Goal: Task Accomplishment & Management: Complete application form

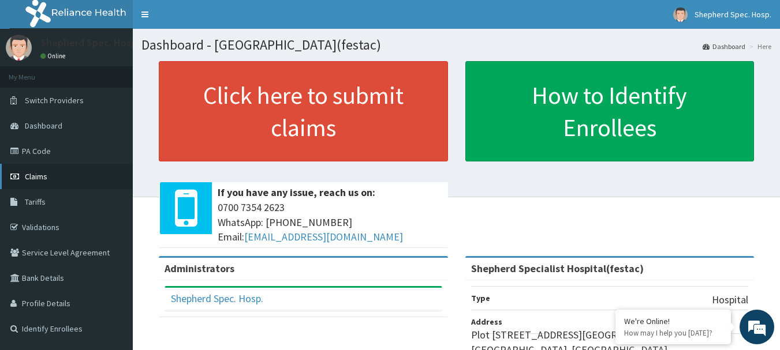
click at [43, 184] on link "Claims" at bounding box center [66, 176] width 133 height 25
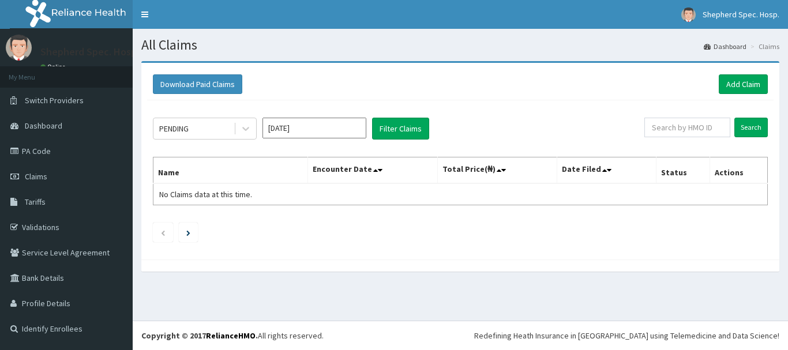
click at [769, 77] on div "Download Paid Claims Add Claim" at bounding box center [460, 85] width 627 height 32
click at [757, 83] on link "Add Claim" at bounding box center [743, 84] width 49 height 20
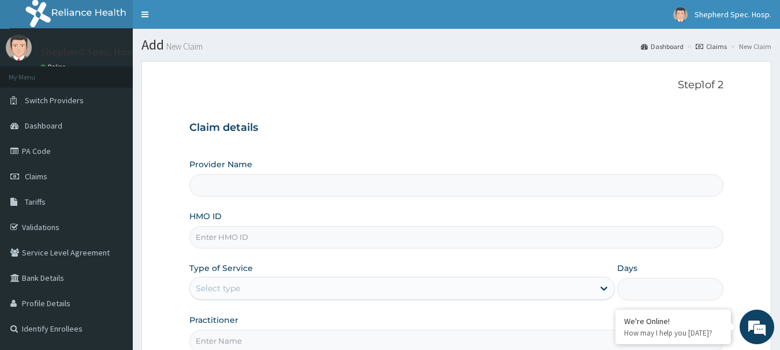
click at [260, 231] on input "HMO ID" at bounding box center [456, 237] width 534 height 23
click at [260, 240] on input "HMO ID" at bounding box center [456, 237] width 534 height 23
paste input "RUY/10036/F"
type input "RUY/10036/F"
type input "Shepherd Specialist Hospital(festac)"
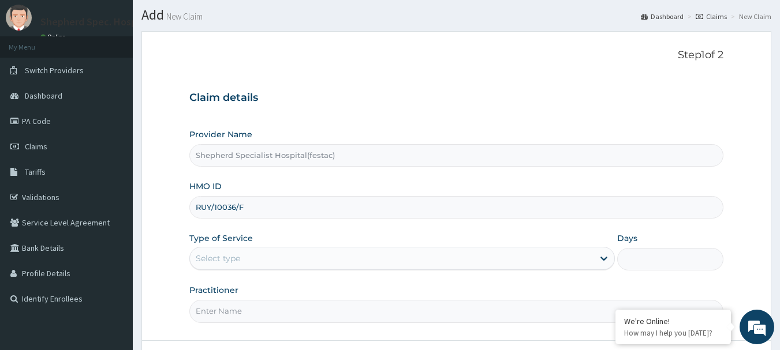
scroll to position [58, 0]
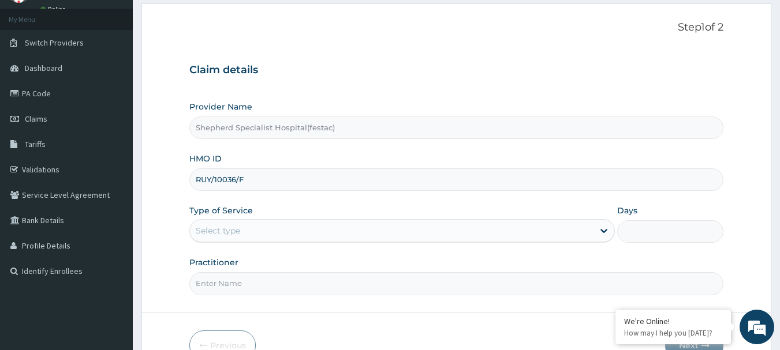
type input "RUY/10036/F"
click at [249, 232] on div "Select type" at bounding box center [391, 231] width 403 height 18
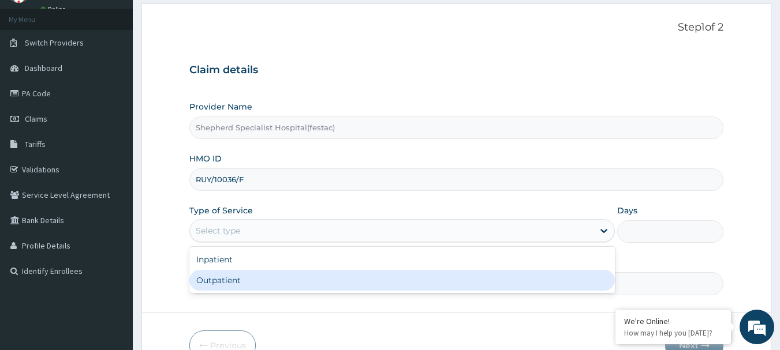
click at [252, 282] on div "Outpatient" at bounding box center [401, 280] width 425 height 21
type input "1"
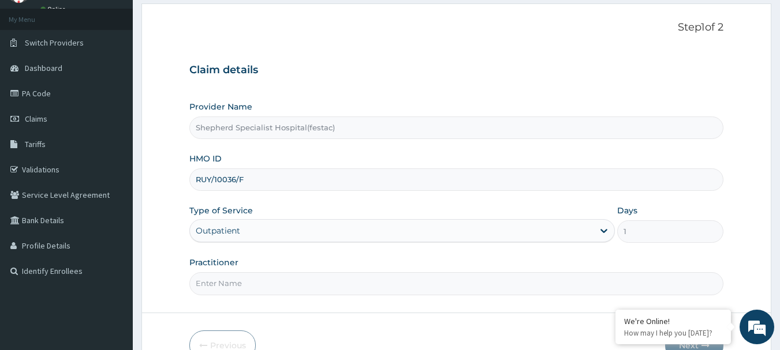
click at [250, 280] on input "Practitioner" at bounding box center [456, 283] width 534 height 23
type input "DR CHRIS"
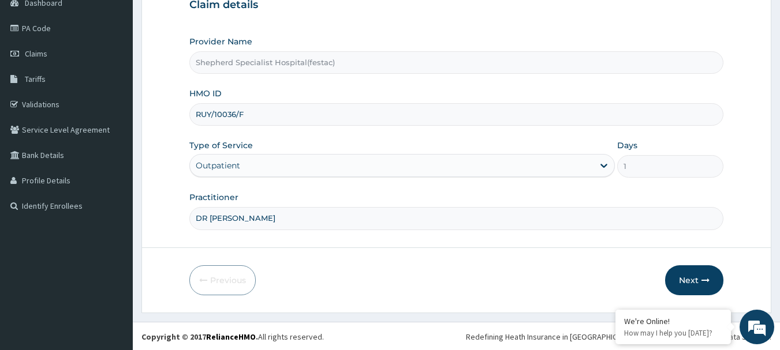
scroll to position [124, 0]
click at [706, 290] on button "Next" at bounding box center [694, 279] width 58 height 30
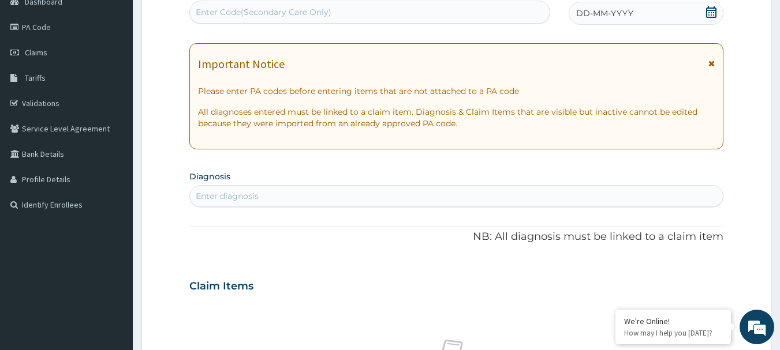
scroll to position [0, 0]
click at [623, 15] on span "DD-MM-YYYY" at bounding box center [604, 14] width 57 height 12
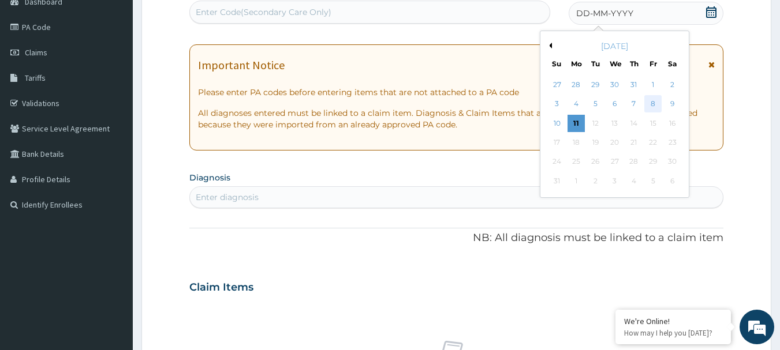
click at [649, 107] on div "8" at bounding box center [652, 104] width 17 height 17
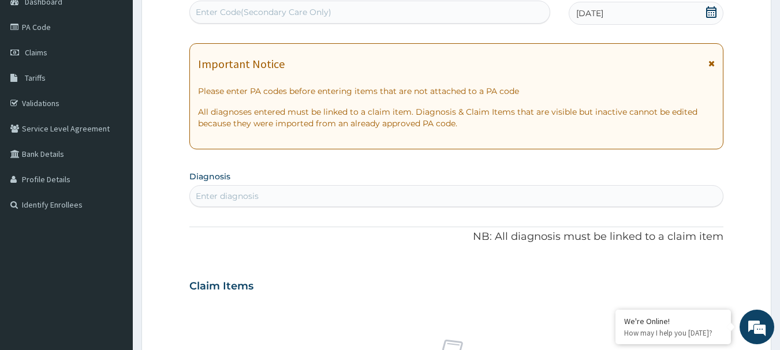
click at [295, 186] on div "Enter diagnosis" at bounding box center [456, 196] width 534 height 22
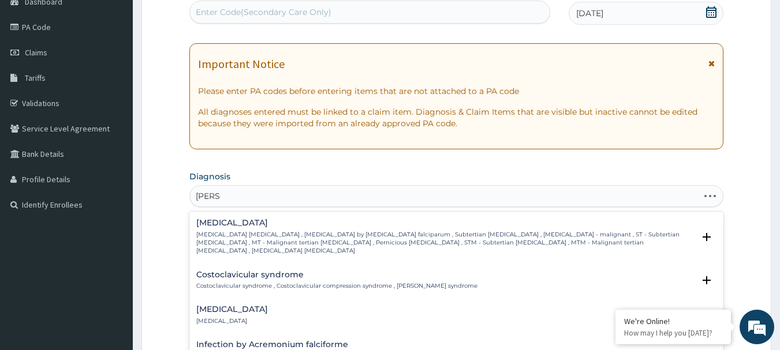
type input "FALCIP"
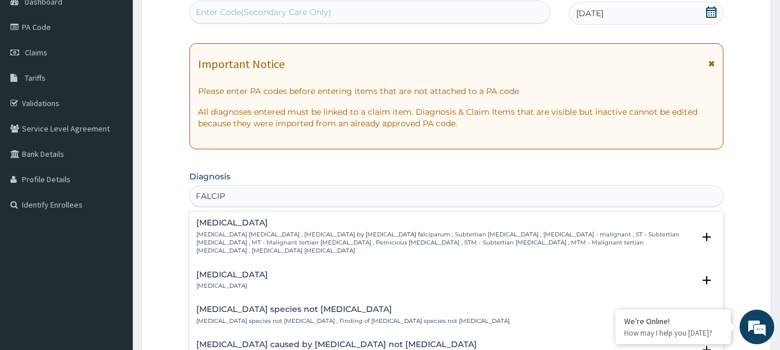
click at [268, 223] on h4 "Falciparum malaria" at bounding box center [445, 223] width 498 height 9
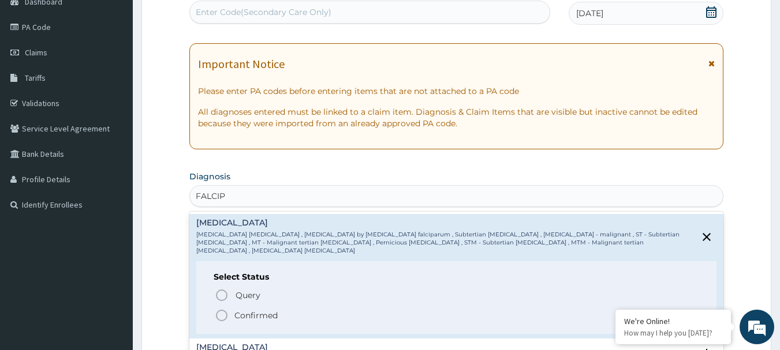
click at [226, 309] on icon "status option filled" at bounding box center [222, 316] width 14 height 14
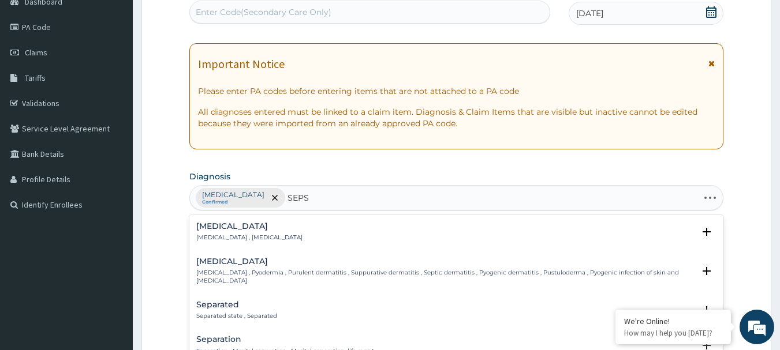
type input "SEPSI"
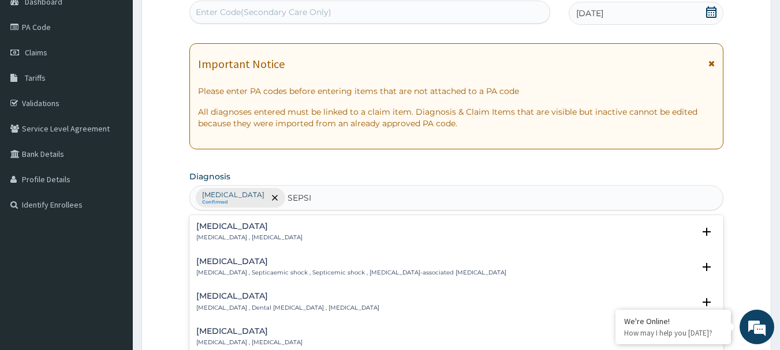
click at [220, 219] on div "Sepsis Systemic infection , Sepsis Select Status Query Query covers suspected (…" at bounding box center [456, 235] width 534 height 35
click at [207, 232] on div "Sepsis Systemic infection , Sepsis" at bounding box center [249, 232] width 106 height 20
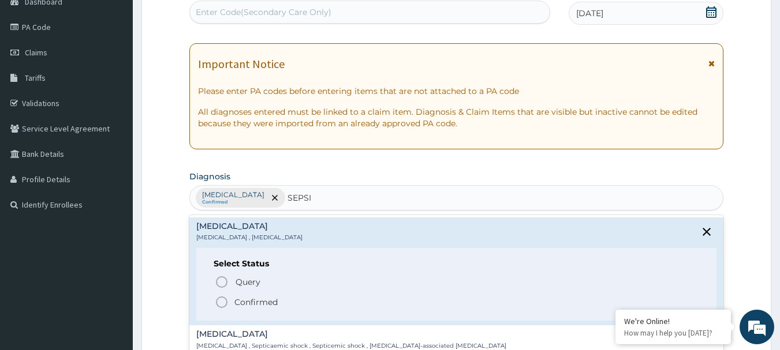
click at [220, 297] on circle "status option filled" at bounding box center [221, 302] width 10 height 10
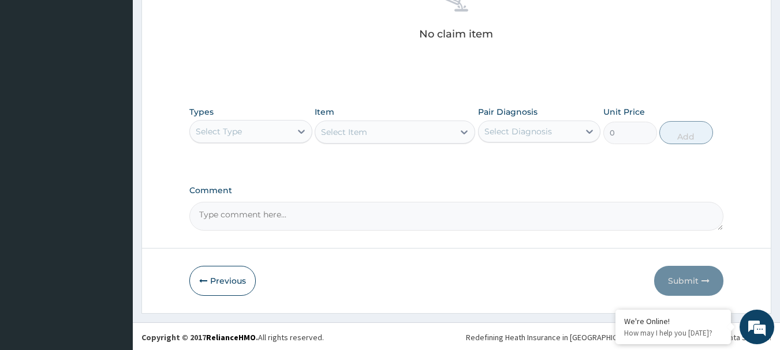
scroll to position [482, 0]
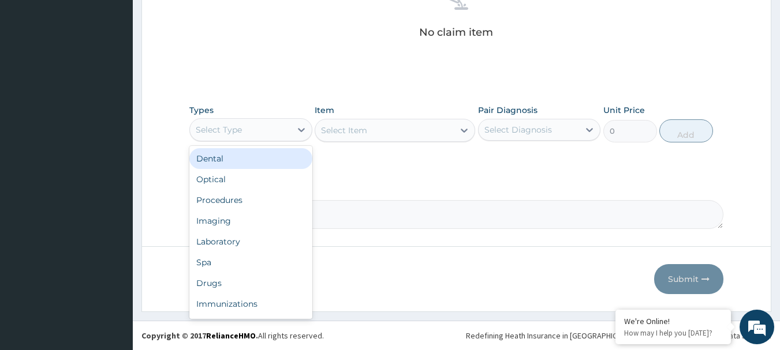
click at [239, 133] on div "Select Type" at bounding box center [219, 130] width 46 height 12
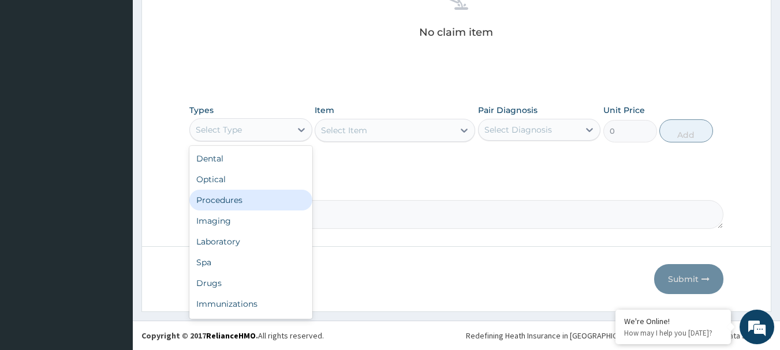
click at [226, 200] on div "Procedures" at bounding box center [250, 200] width 123 height 21
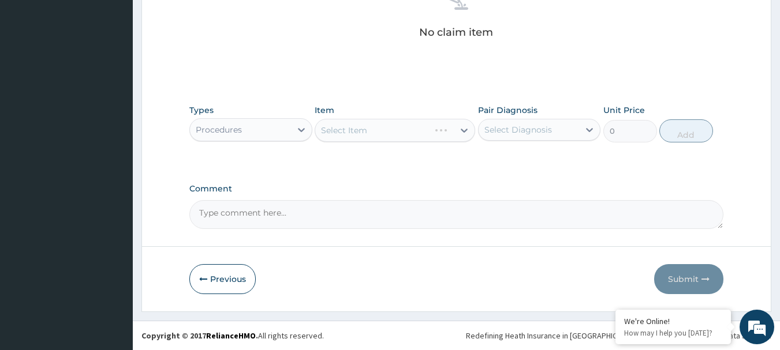
click at [336, 125] on div "Select Item" at bounding box center [395, 130] width 160 height 23
click at [336, 125] on div "Select Item" at bounding box center [344, 131] width 46 height 12
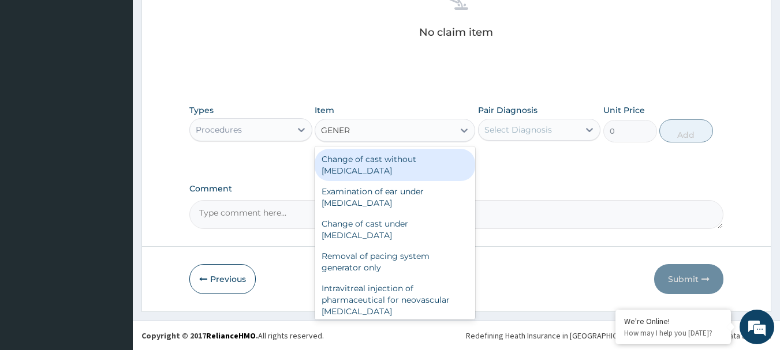
type input "GENERA"
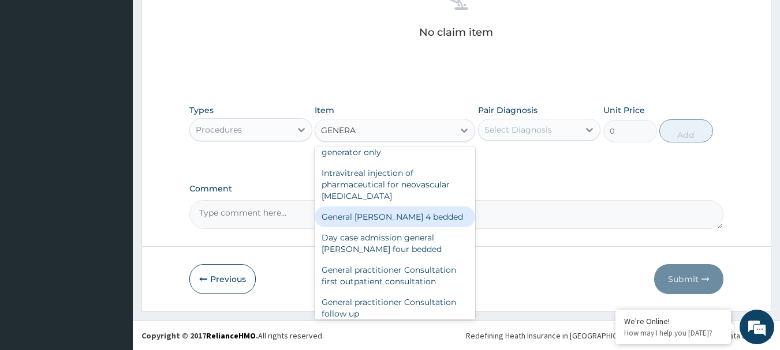
scroll to position [173, 0]
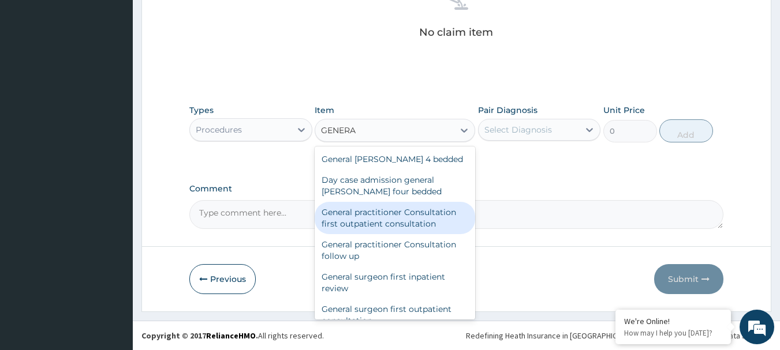
click at [409, 230] on div "General practitioner Consultation first outpatient consultation" at bounding box center [395, 218] width 160 height 32
type input "3600"
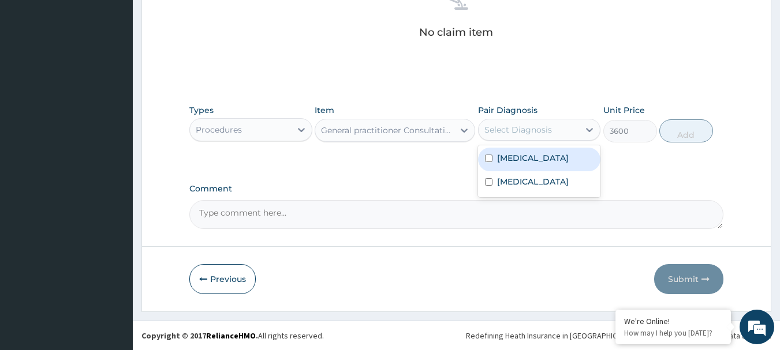
click at [535, 126] on div "Select Diagnosis" at bounding box center [518, 130] width 68 height 12
drag, startPoint x: 501, startPoint y: 158, endPoint x: 597, endPoint y: 126, distance: 100.7
click at [501, 158] on label "Falciparum malaria" at bounding box center [533, 158] width 72 height 12
checkbox input "true"
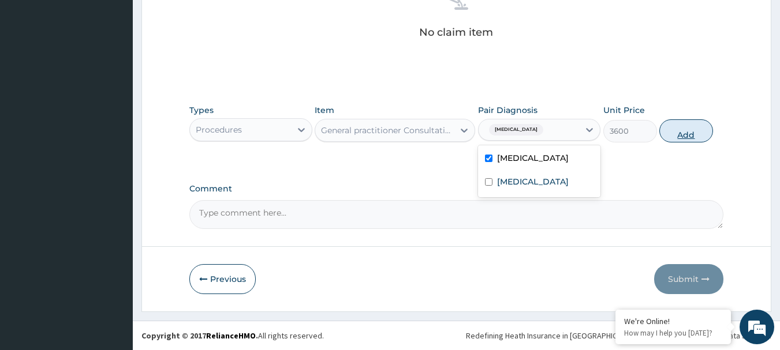
click at [685, 139] on button "Add" at bounding box center [686, 130] width 54 height 23
type input "0"
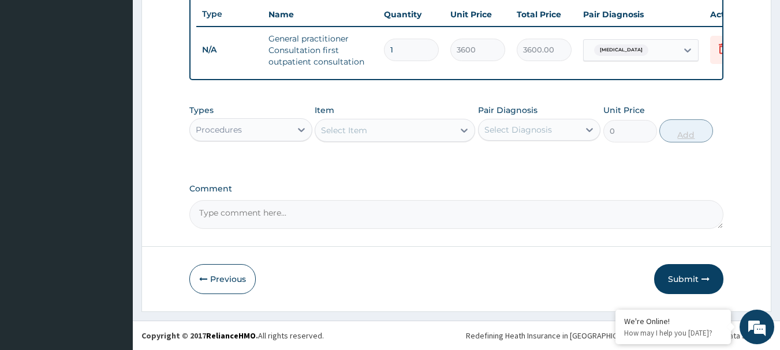
scroll to position [442, 0]
click at [257, 130] on div "Procedures" at bounding box center [240, 130] width 101 height 18
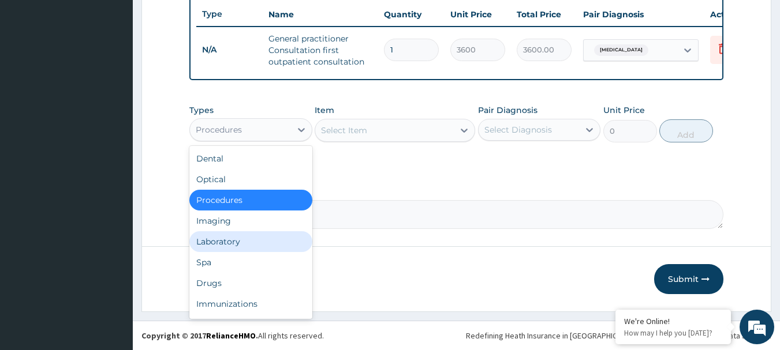
click at [215, 244] on div "Laboratory" at bounding box center [250, 241] width 123 height 21
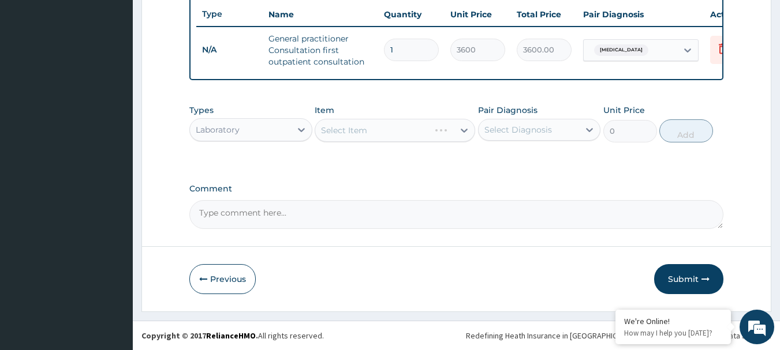
click at [379, 130] on div "Select Item" at bounding box center [395, 130] width 160 height 23
click at [379, 130] on div "Select Item" at bounding box center [384, 130] width 138 height 18
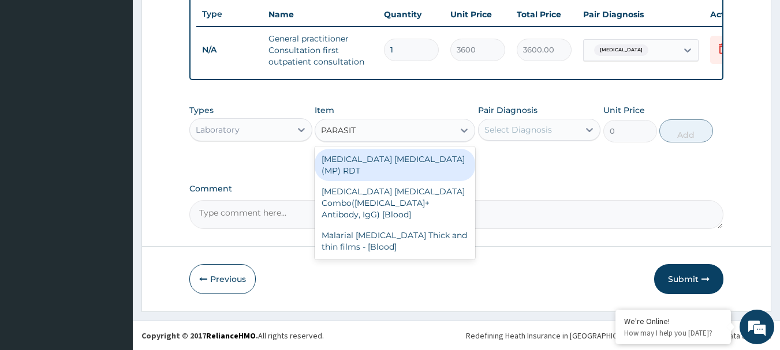
type input "PARASITE"
click at [384, 166] on div "MALARIA PARASITE (MP) RDT" at bounding box center [395, 165] width 160 height 32
type input "2100"
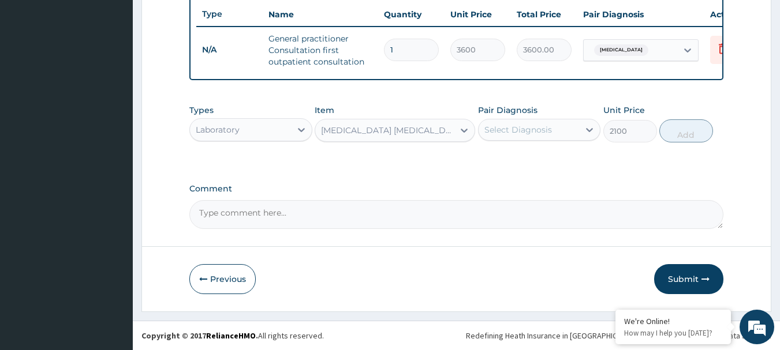
click at [510, 136] on div "Select Diagnosis" at bounding box center [528, 130] width 101 height 18
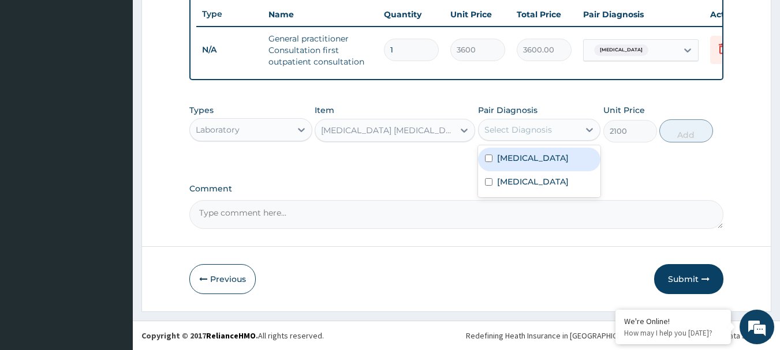
click at [506, 157] on label "Falciparum malaria" at bounding box center [533, 158] width 72 height 12
checkbox input "true"
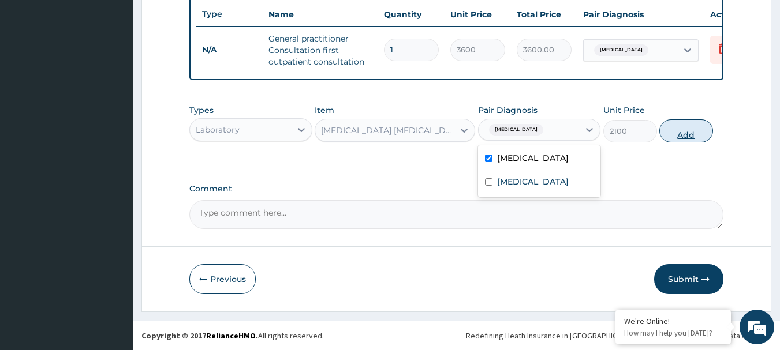
click at [686, 133] on button "Add" at bounding box center [686, 130] width 54 height 23
type input "0"
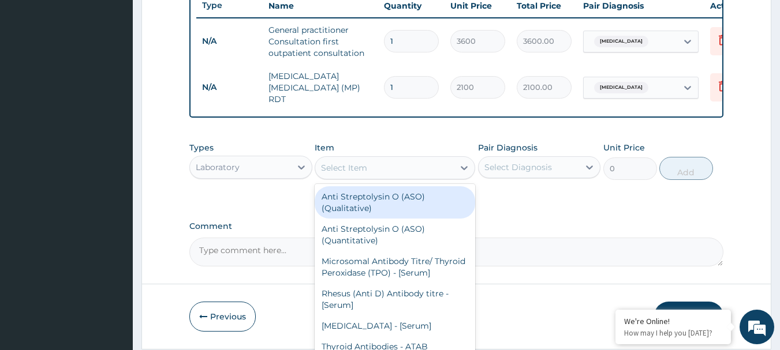
click at [341, 179] on div "Select Item" at bounding box center [395, 167] width 160 height 23
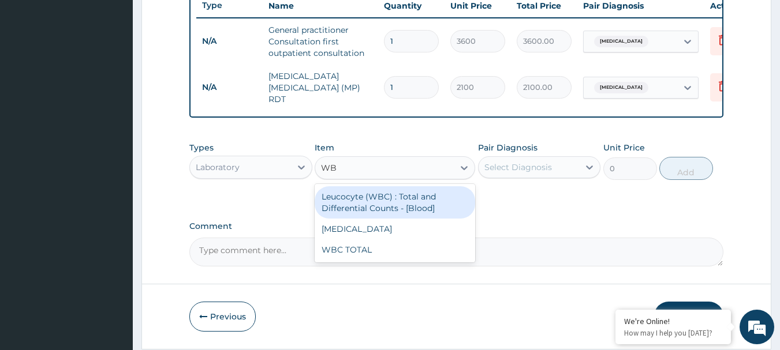
type input "WBC"
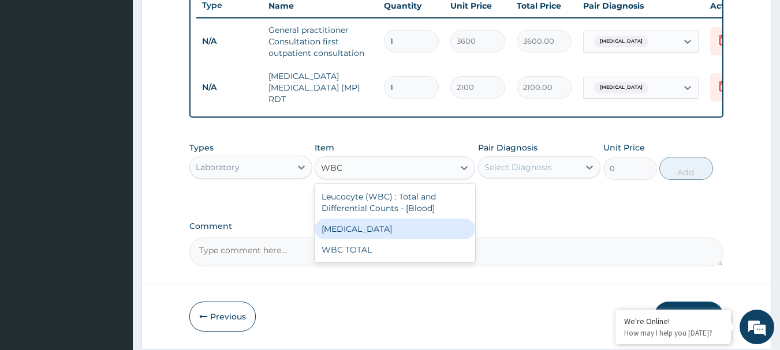
click at [361, 223] on div "WBC DIFFERENTIAL" at bounding box center [395, 229] width 160 height 21
type input "2100"
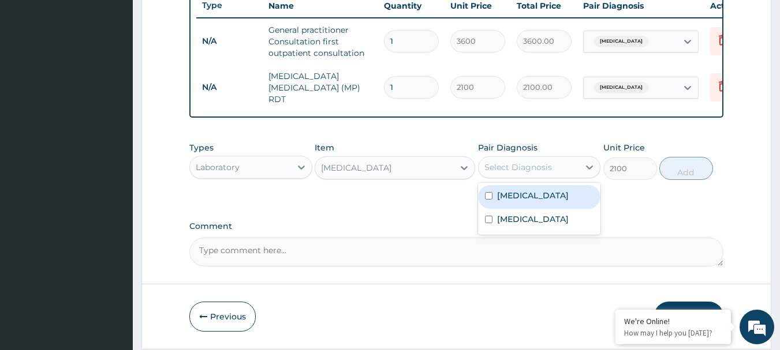
click at [527, 173] on div "Select Diagnosis" at bounding box center [518, 168] width 68 height 12
click at [526, 196] on label "Falciparum malaria" at bounding box center [533, 196] width 72 height 12
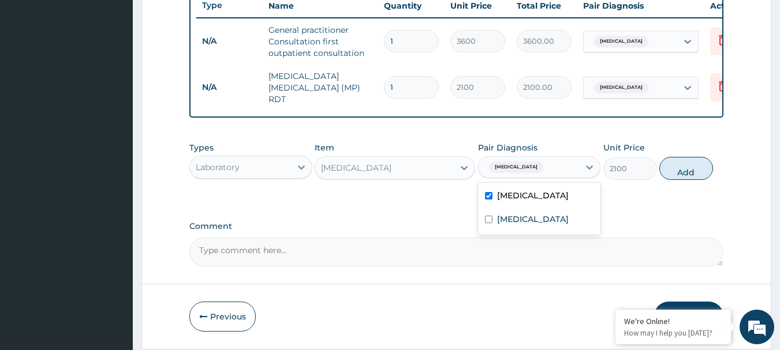
click at [521, 190] on div "Falciparum malaria" at bounding box center [539, 197] width 123 height 24
checkbox input "false"
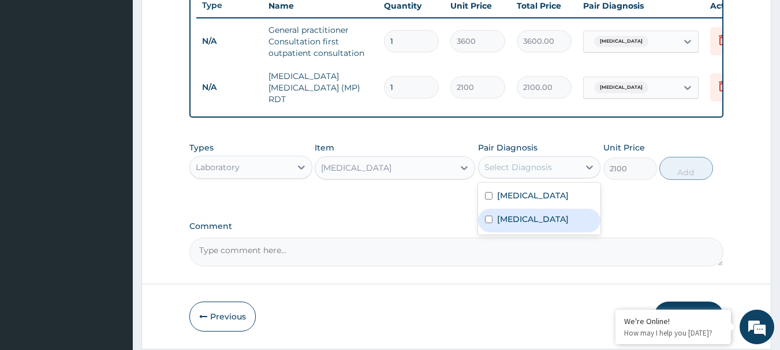
click at [504, 224] on label "Sepsis" at bounding box center [533, 220] width 72 height 12
checkbox input "true"
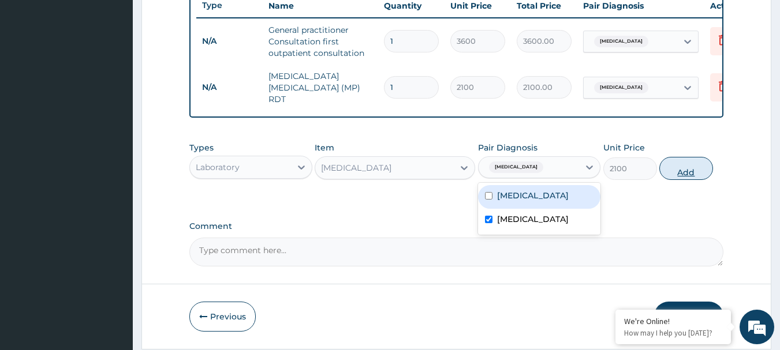
click at [689, 173] on button "Add" at bounding box center [686, 168] width 54 height 23
type input "0"
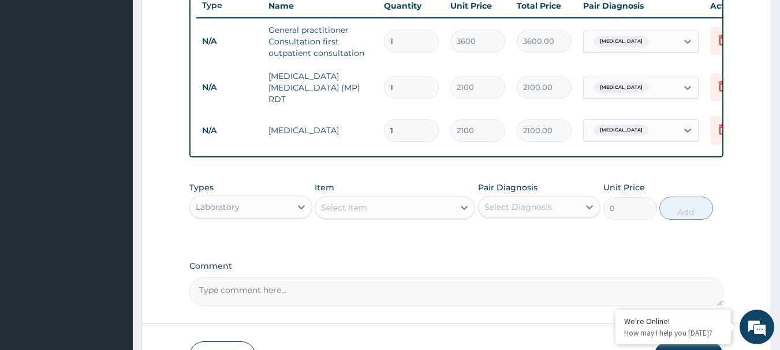
click at [399, 209] on div "Select Item" at bounding box center [384, 208] width 138 height 18
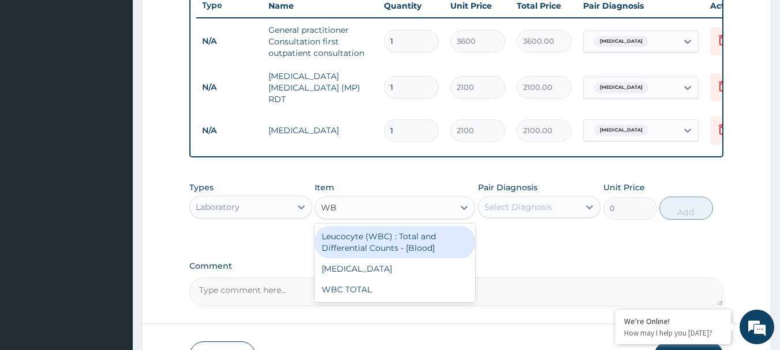
type input "WBC"
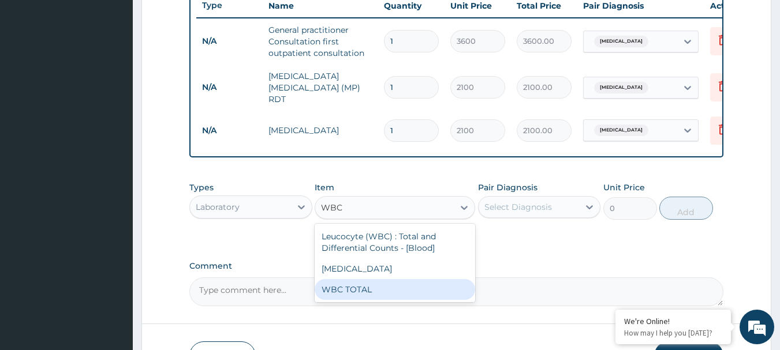
click at [371, 294] on div "WBC TOTAL" at bounding box center [395, 289] width 160 height 21
type input "2100"
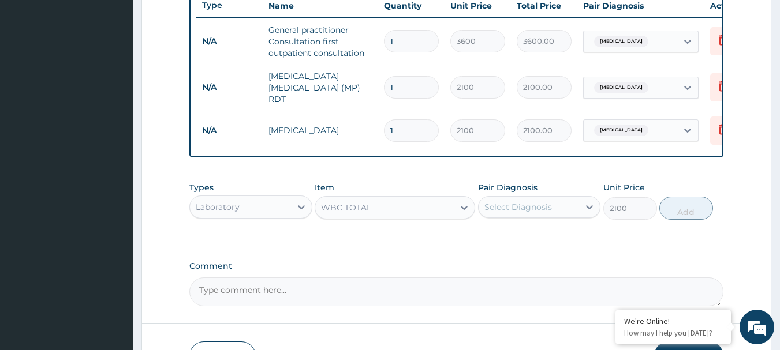
click at [528, 216] on div "Select Diagnosis" at bounding box center [528, 207] width 101 height 18
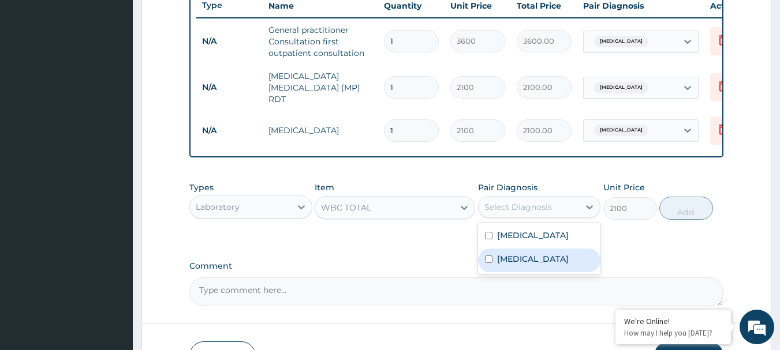
click at [519, 256] on label "Sepsis" at bounding box center [533, 259] width 72 height 12
checkbox input "true"
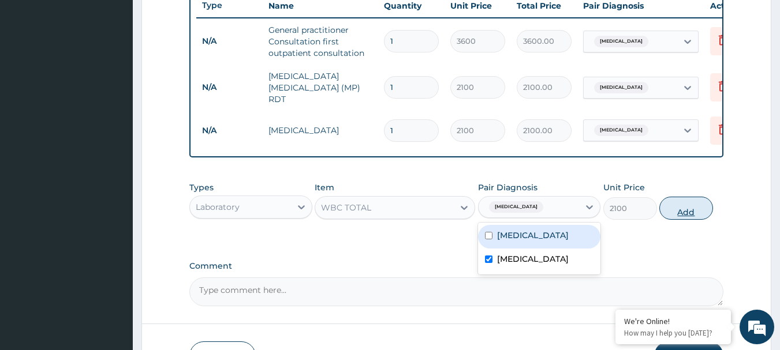
click at [706, 217] on button "Add" at bounding box center [686, 208] width 54 height 23
type input "0"
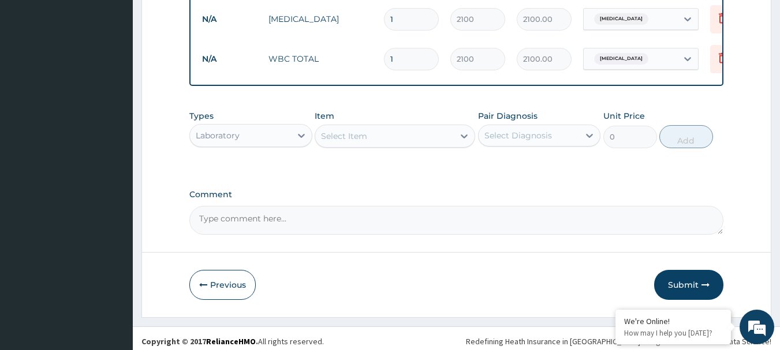
scroll to position [557, 0]
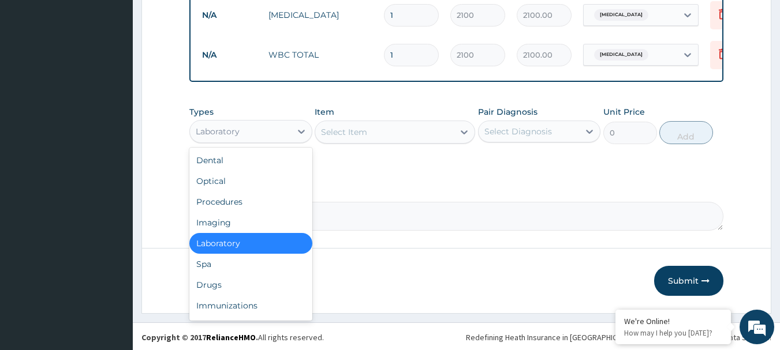
click at [251, 141] on div "Laboratory" at bounding box center [240, 131] width 101 height 18
click at [219, 283] on div "Drugs" at bounding box center [250, 285] width 123 height 21
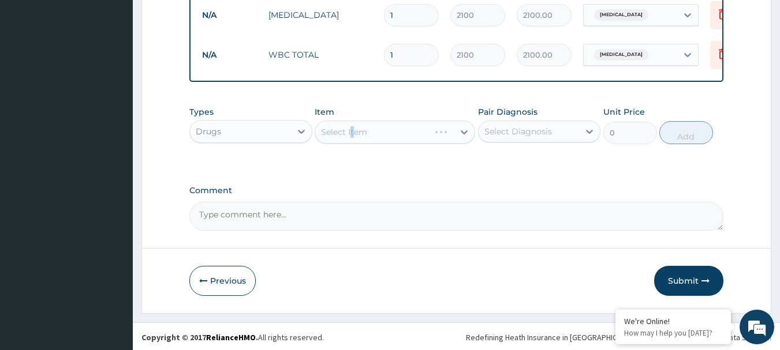
click at [354, 137] on div "Select Item" at bounding box center [395, 132] width 160 height 23
click at [366, 136] on div "Select Item" at bounding box center [395, 132] width 160 height 23
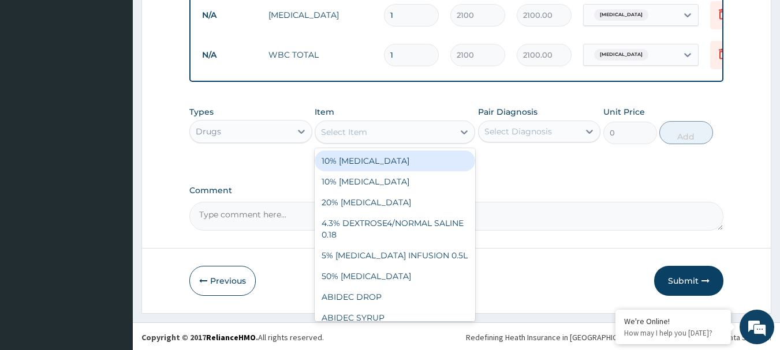
click at [366, 136] on div "Select Item" at bounding box center [344, 132] width 46 height 12
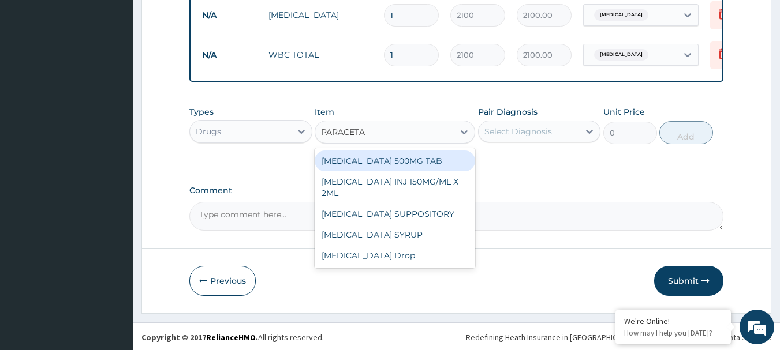
type input "PARACETAM"
click at [391, 164] on div "PARACETAMOL 500MG TAB" at bounding box center [395, 161] width 160 height 21
type input "34"
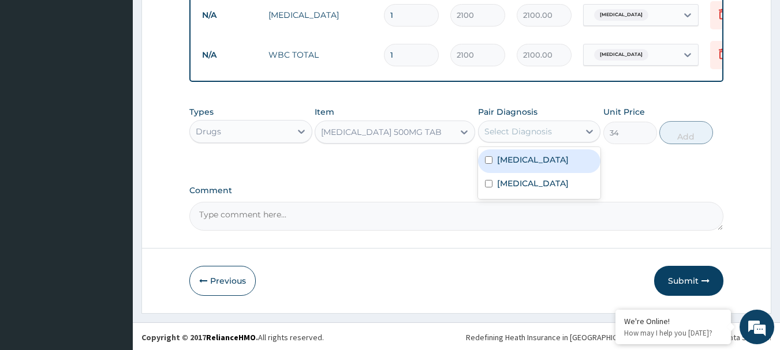
click at [537, 134] on div "Select Diagnosis" at bounding box center [518, 132] width 68 height 12
click at [517, 160] on label "Falciparum malaria" at bounding box center [533, 160] width 72 height 12
checkbox input "true"
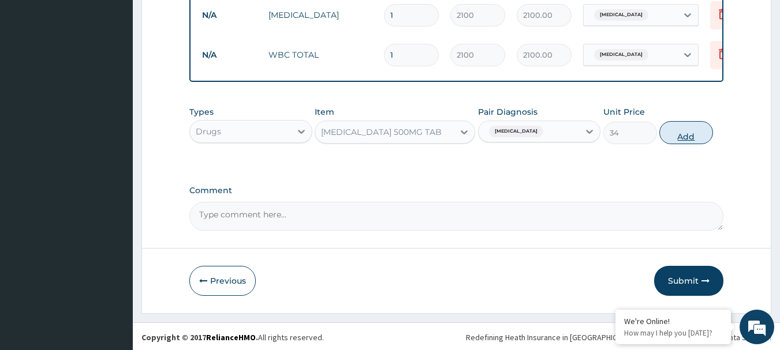
click at [690, 135] on button "Add" at bounding box center [686, 132] width 54 height 23
type input "0"
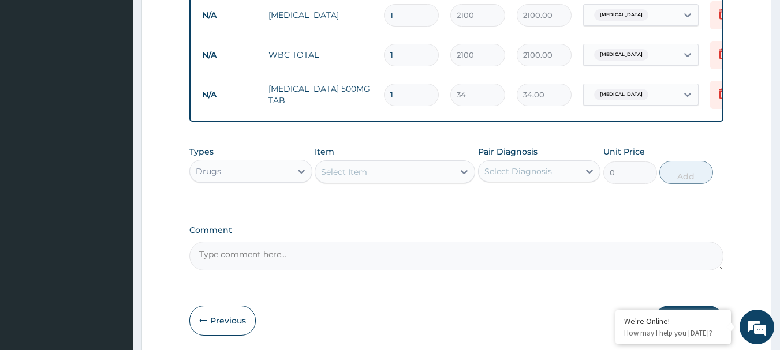
click at [410, 88] on input "1" at bounding box center [411, 95] width 55 height 23
type input "18"
type input "612.00"
type input "18"
click at [358, 177] on div "Select Item" at bounding box center [344, 172] width 46 height 12
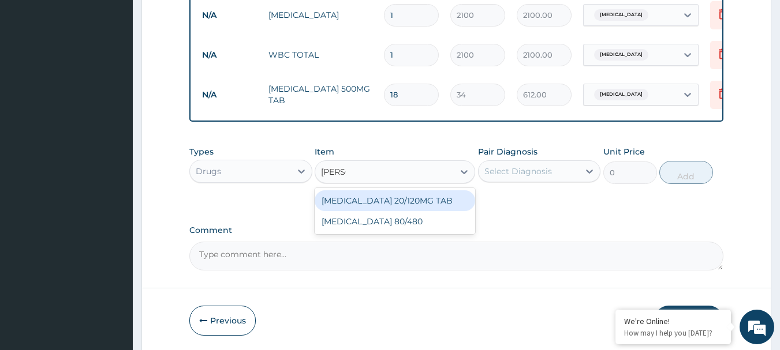
type input "COART"
click at [379, 199] on div "COARTEM 20/120MG TAB" at bounding box center [395, 200] width 160 height 21
type input "102"
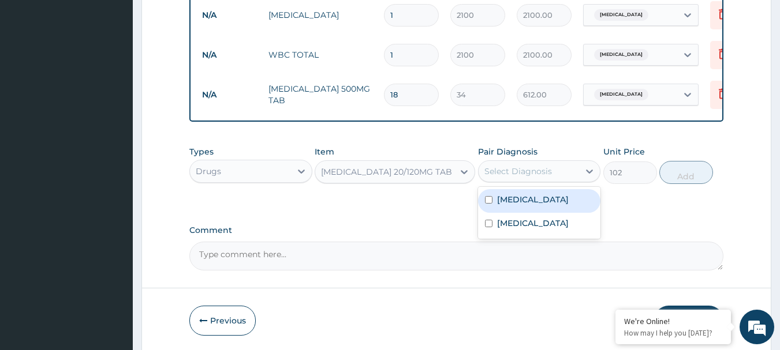
click at [541, 179] on div "Select Diagnosis" at bounding box center [528, 171] width 101 height 18
click at [503, 209] on div "Falciparum malaria" at bounding box center [539, 201] width 123 height 24
checkbox input "true"
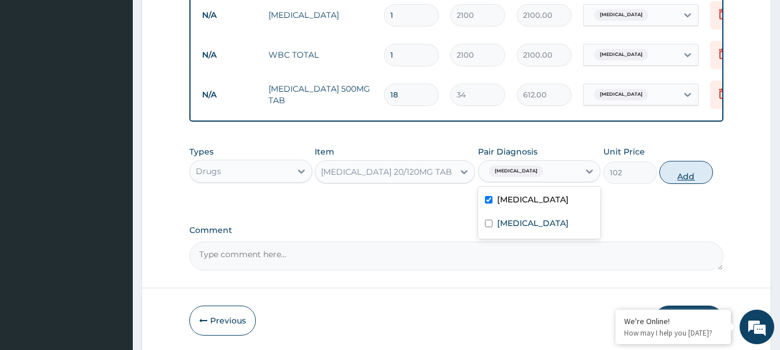
click at [665, 181] on button "Add" at bounding box center [686, 172] width 54 height 23
type input "0"
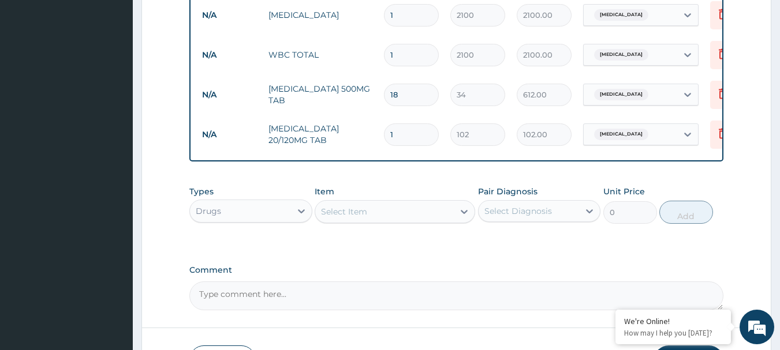
type input "18"
type input "1836.00"
type input "18"
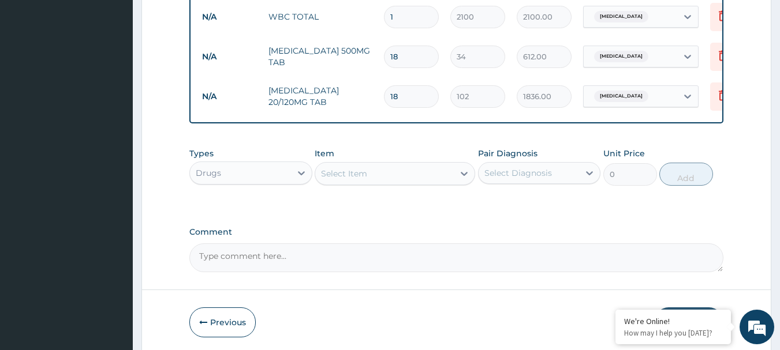
scroll to position [615, 0]
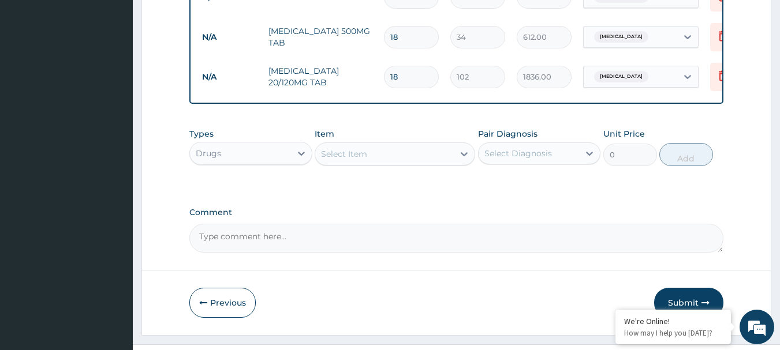
click at [349, 160] on div "Select Item" at bounding box center [344, 154] width 46 height 12
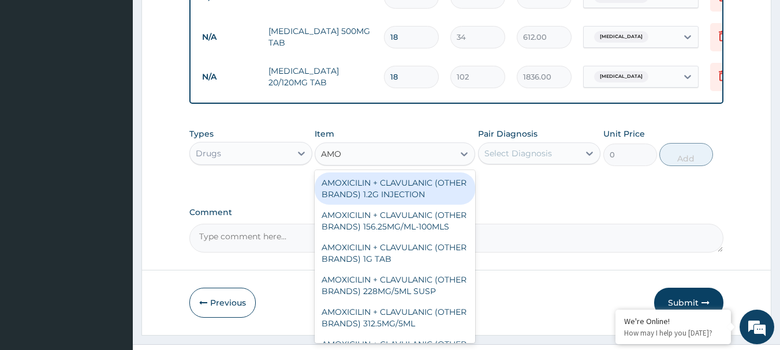
type input "AMOX"
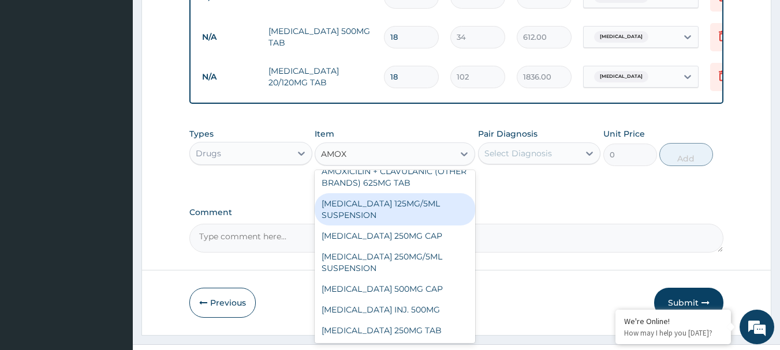
scroll to position [316, 0]
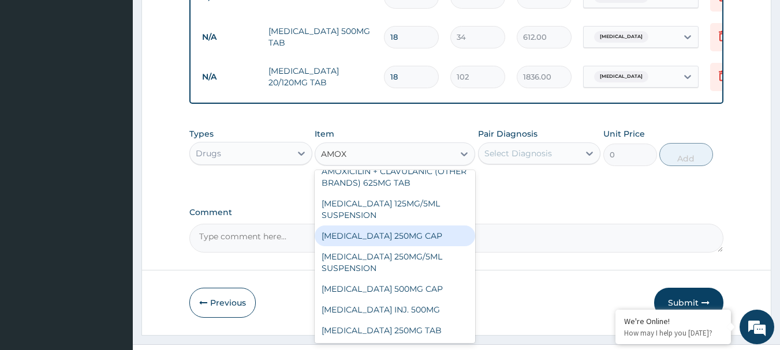
click at [393, 237] on div "AMOXYCILLIN 250MG CAP" at bounding box center [395, 236] width 160 height 21
type input "34.85"
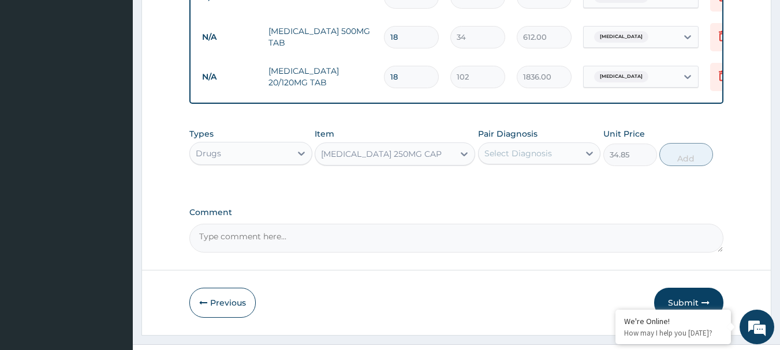
click at [532, 164] on div "Select Diagnosis" at bounding box center [539, 154] width 123 height 22
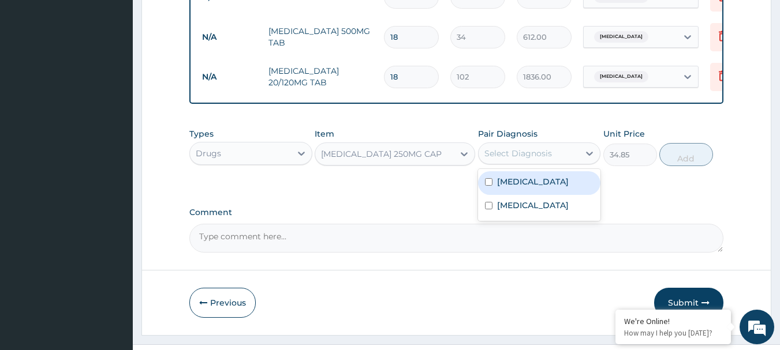
click at [489, 186] on input "checkbox" at bounding box center [489, 182] width 8 height 8
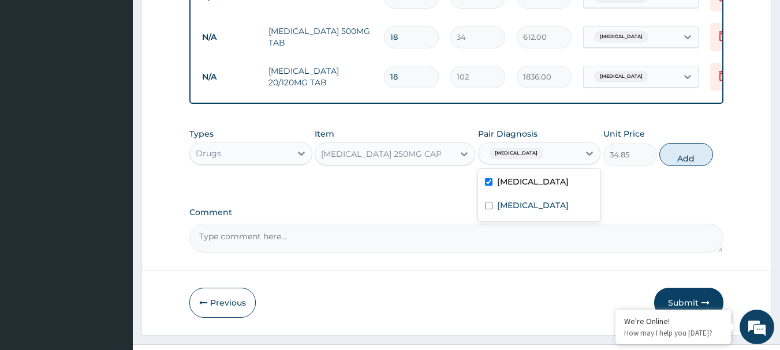
click at [527, 185] on label "Falciparum malaria" at bounding box center [533, 182] width 72 height 12
checkbox input "false"
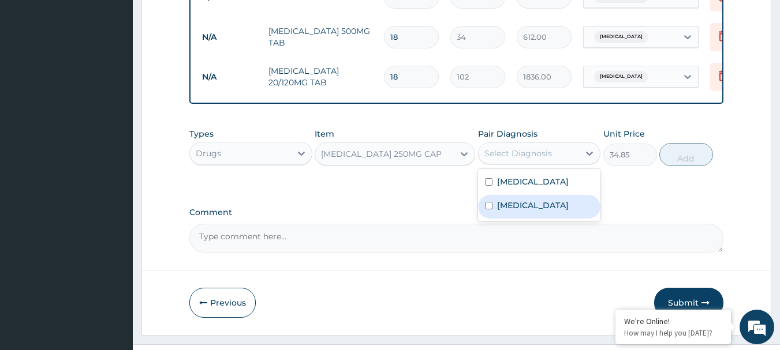
click at [508, 207] on label "Sepsis" at bounding box center [533, 206] width 72 height 12
checkbox input "true"
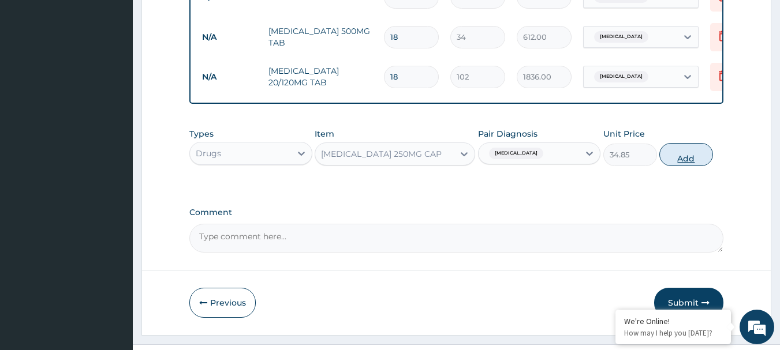
click at [690, 160] on button "Add" at bounding box center [686, 154] width 54 height 23
type input "0"
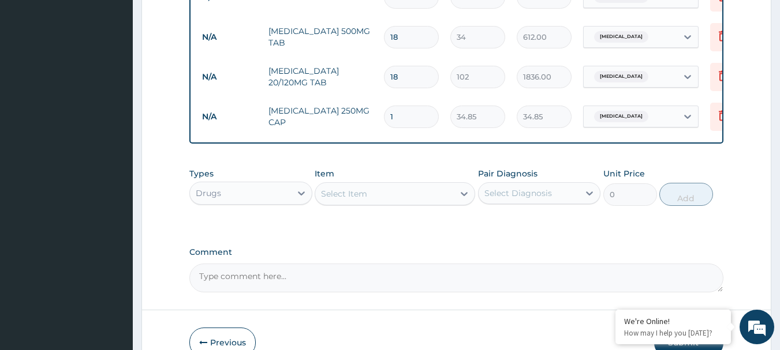
type input "15"
type input "522.75"
type input "15"
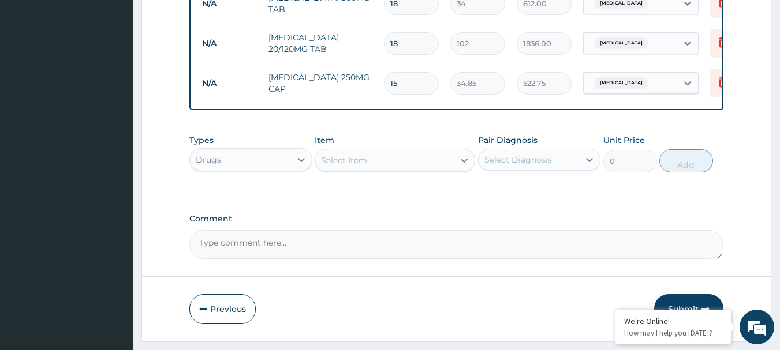
scroll to position [681, 0]
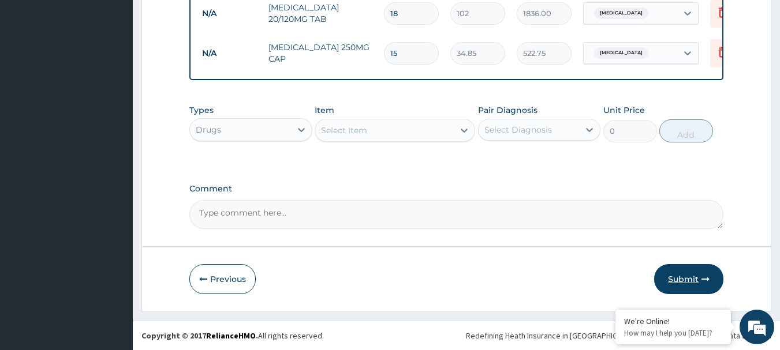
click at [706, 277] on icon "button" at bounding box center [705, 279] width 8 height 8
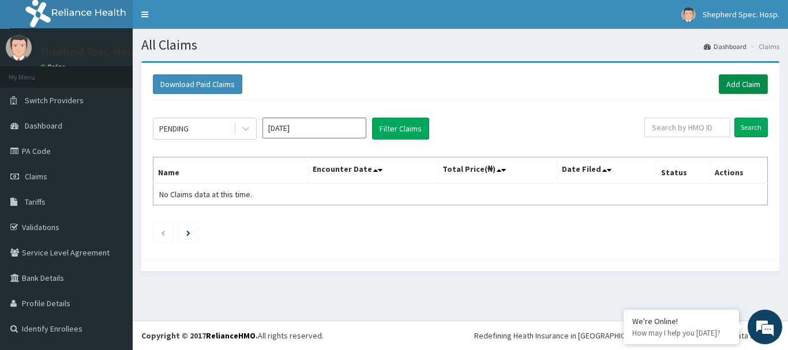
click at [743, 85] on link "Add Claim" at bounding box center [743, 84] width 49 height 20
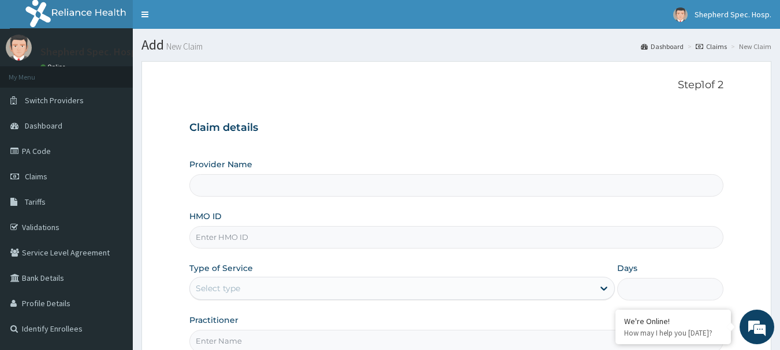
type input "Shepherd Specialist Hospital(festac)"
click at [241, 235] on input "HMO ID" at bounding box center [456, 237] width 534 height 23
paste input "RUY/10036/F"
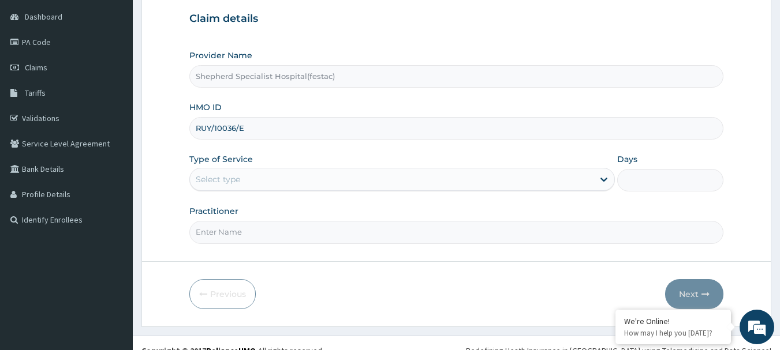
scroll to position [124, 0]
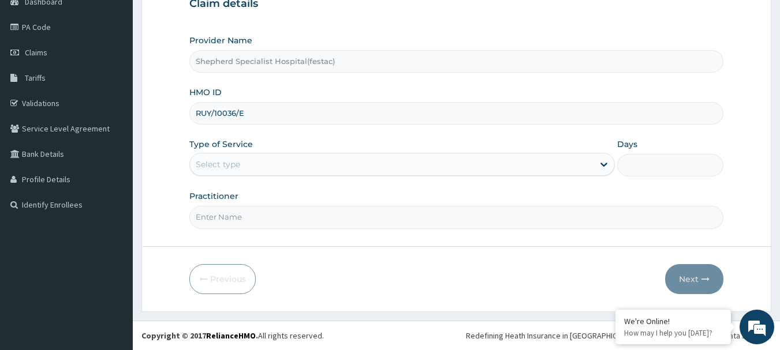
type input "RUY/10036/E"
click at [284, 203] on div "Practitioner" at bounding box center [456, 209] width 534 height 38
click at [269, 166] on div "Select type" at bounding box center [391, 164] width 403 height 18
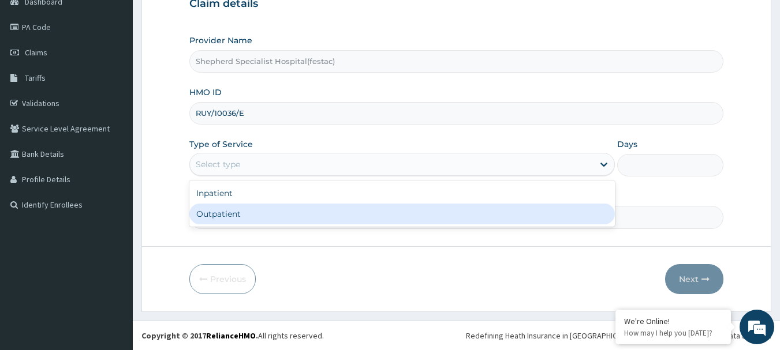
click at [261, 217] on div "Outpatient" at bounding box center [401, 214] width 425 height 21
type input "1"
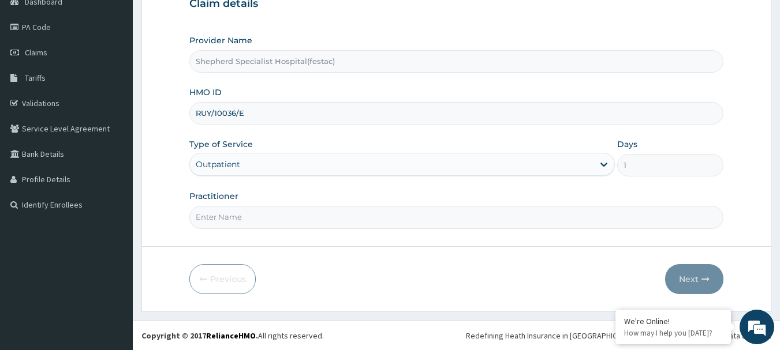
click at [267, 219] on input "Practitioner" at bounding box center [456, 217] width 534 height 23
type input "DR CHRIS"
click at [675, 283] on button "Next" at bounding box center [694, 279] width 58 height 30
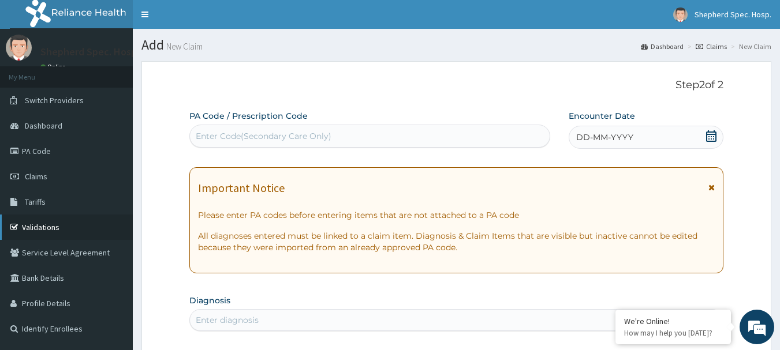
click at [44, 223] on link "Validations" at bounding box center [66, 227] width 133 height 25
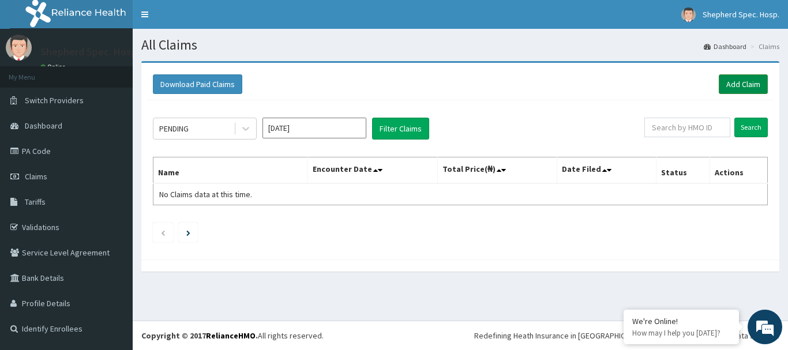
click at [739, 82] on link "Add Claim" at bounding box center [743, 84] width 49 height 20
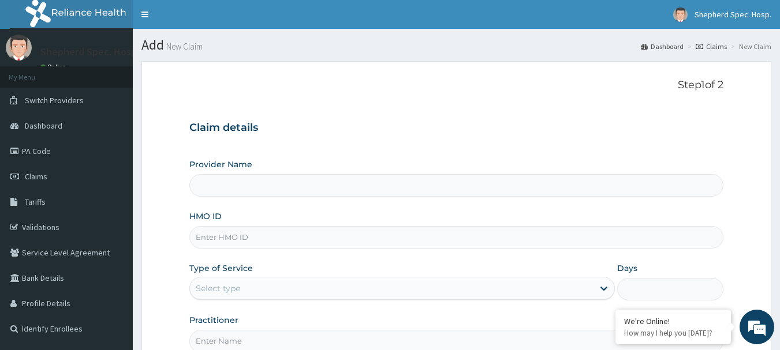
type input "Shepherd Specialist Hospital(festac)"
click at [234, 235] on input "HMO ID" at bounding box center [456, 237] width 534 height 23
paste input "RUY/10036/E"
type input "RUY/10036/E"
click at [272, 287] on div "Select type" at bounding box center [391, 288] width 403 height 18
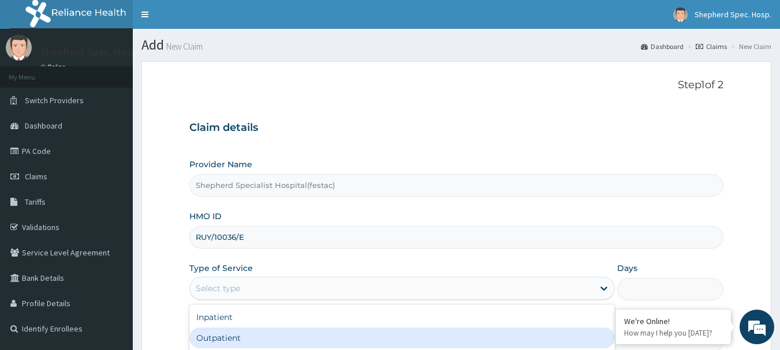
click at [226, 336] on div "Outpatient" at bounding box center [401, 338] width 425 height 21
type input "1"
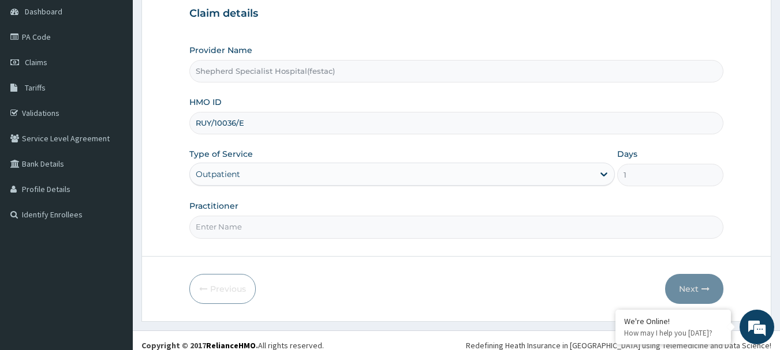
scroll to position [115, 0]
click at [272, 225] on input "Practitioner" at bounding box center [456, 226] width 534 height 23
type input "DR CHRIS"
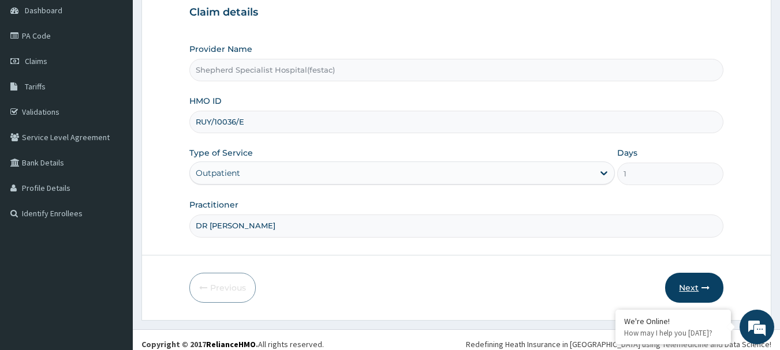
click at [695, 286] on button "Next" at bounding box center [694, 288] width 58 height 30
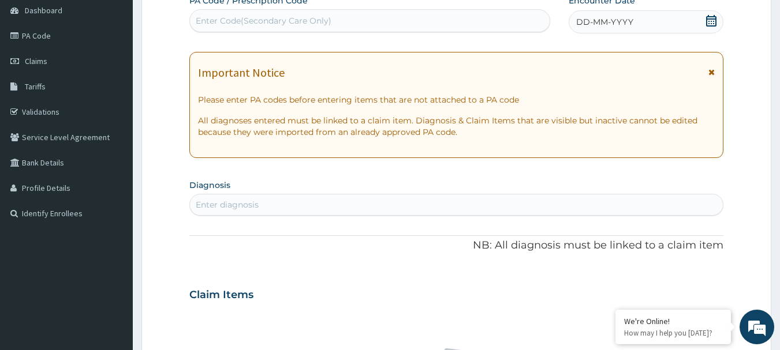
scroll to position [0, 0]
click at [714, 21] on icon at bounding box center [711, 21] width 12 height 12
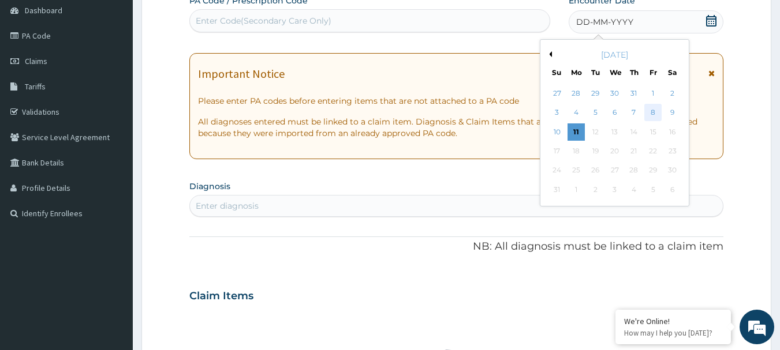
click at [654, 113] on div "8" at bounding box center [652, 112] width 17 height 17
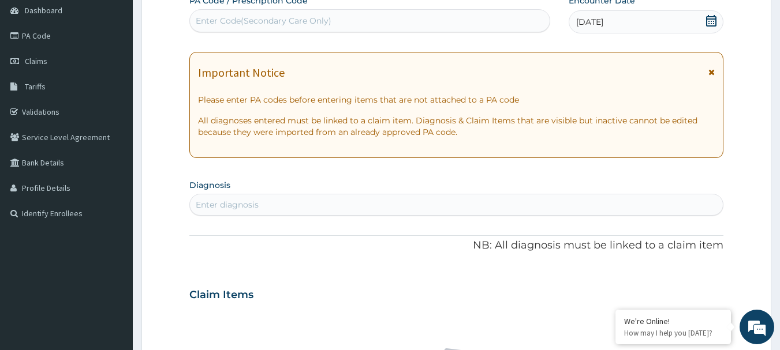
click at [480, 196] on div "Enter diagnosis" at bounding box center [456, 205] width 533 height 18
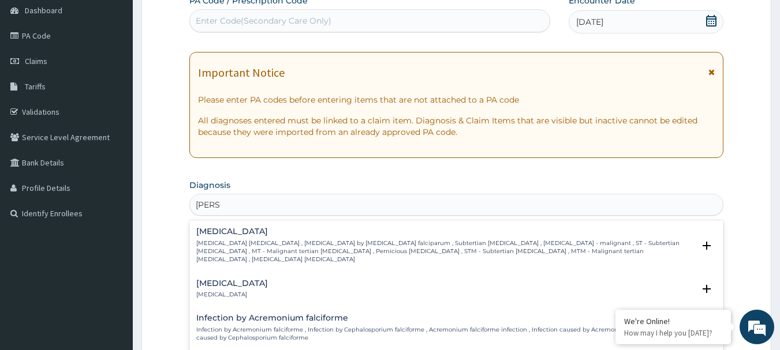
type input "FALCIP"
click at [324, 245] on p "Falciparum malaria , Malignant tertian malaria , Malaria by Plasmodium falcipar…" at bounding box center [445, 251] width 498 height 25
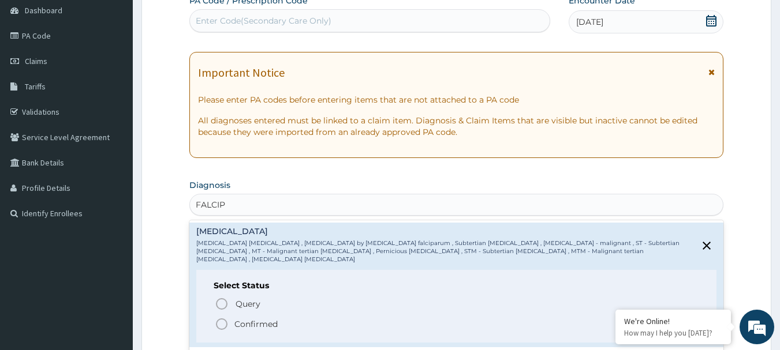
click at [222, 317] on icon "status option filled" at bounding box center [222, 324] width 14 height 14
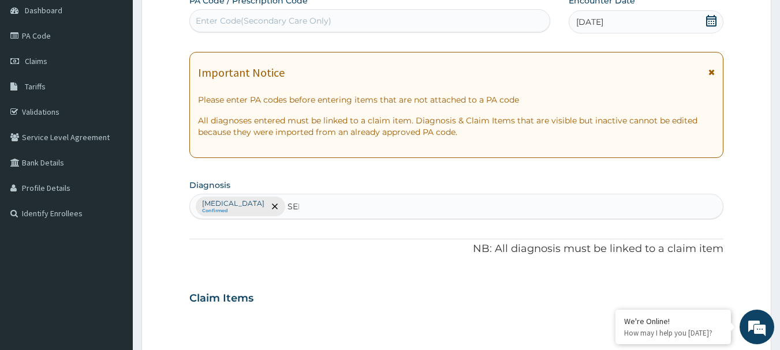
type input "SEPS"
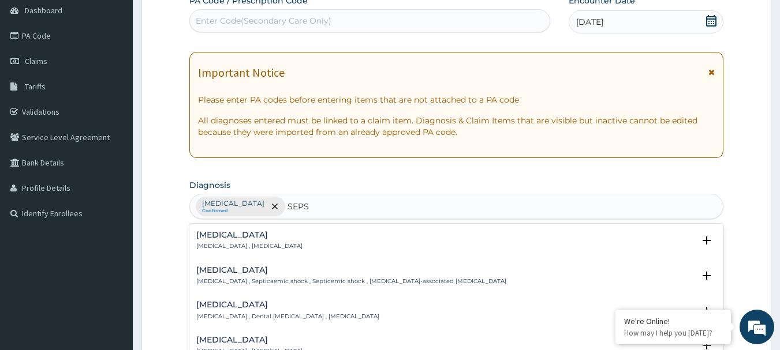
click at [201, 242] on p "Systemic infection , Sepsis" at bounding box center [249, 246] width 106 height 8
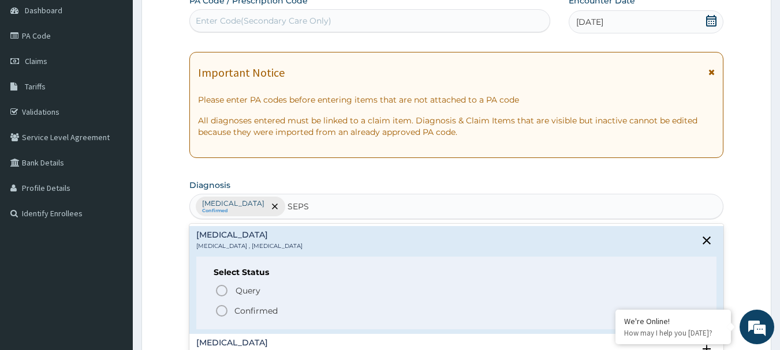
click at [223, 309] on icon "status option filled" at bounding box center [222, 311] width 14 height 14
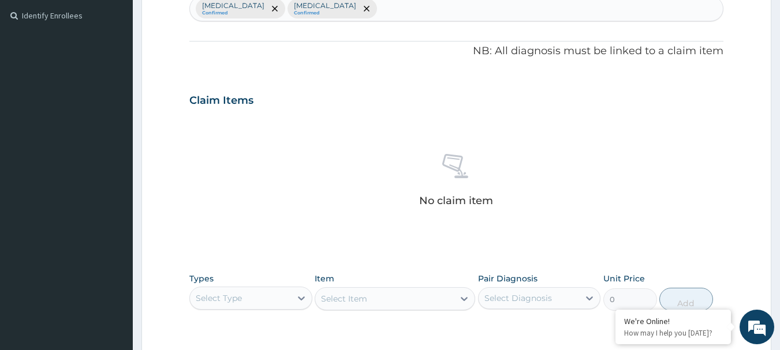
scroll to position [404, 0]
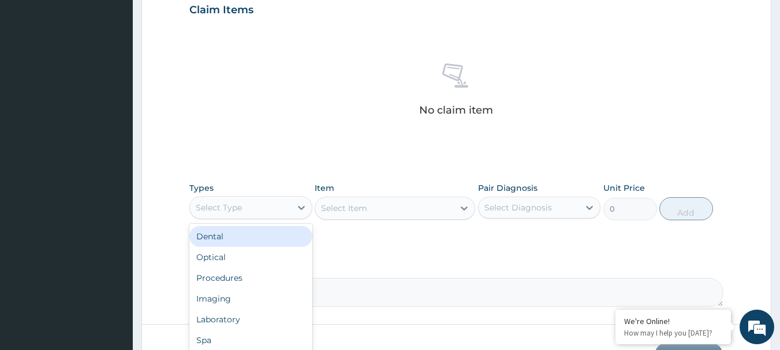
click at [219, 208] on div "Select Type" at bounding box center [219, 208] width 46 height 12
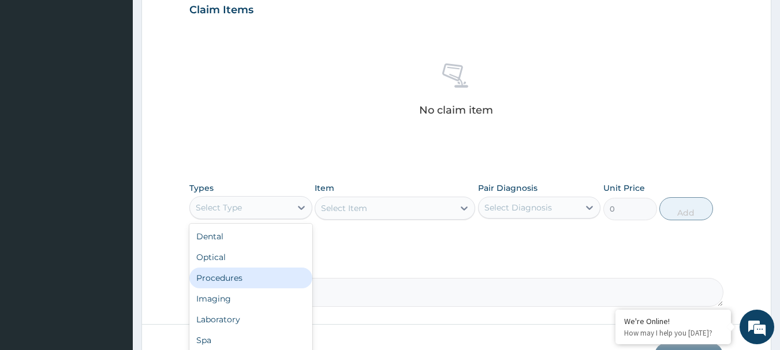
scroll to position [39, 0]
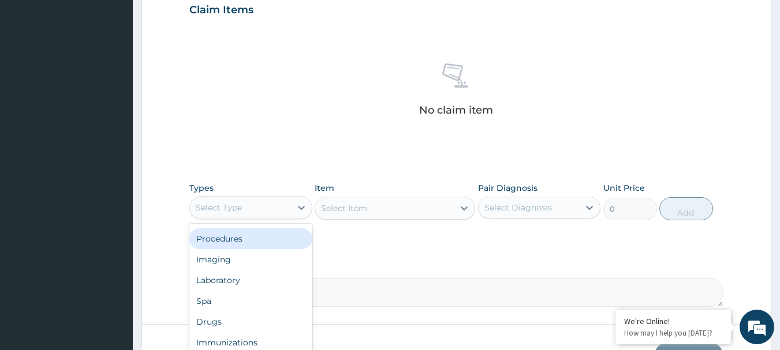
click at [231, 246] on div "Procedures" at bounding box center [250, 239] width 123 height 21
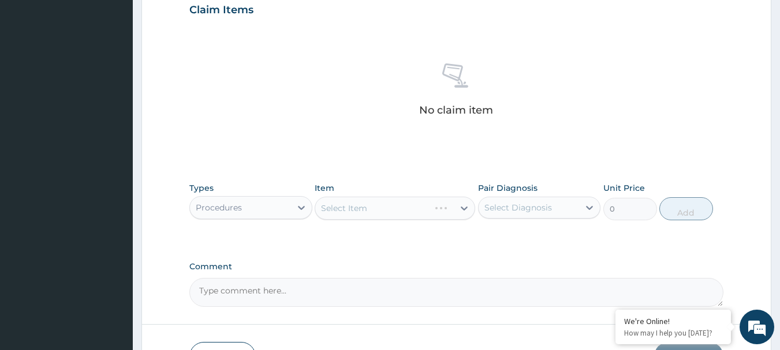
click at [369, 200] on div "Select Item" at bounding box center [395, 208] width 160 height 23
click at [358, 206] on div "Select Item" at bounding box center [395, 208] width 160 height 23
click at [365, 209] on div "Select Item" at bounding box center [395, 208] width 160 height 23
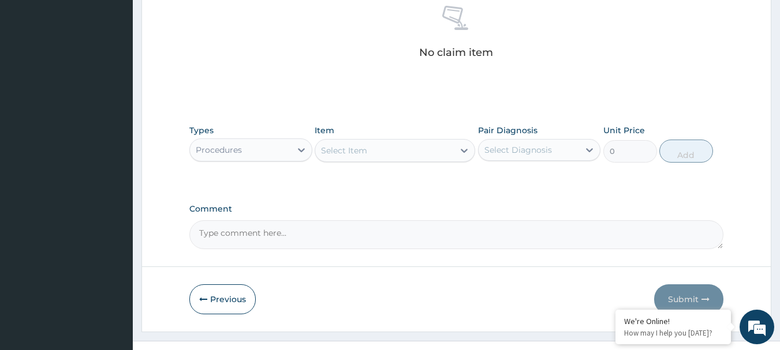
click at [373, 152] on div "Select Item" at bounding box center [384, 150] width 138 height 18
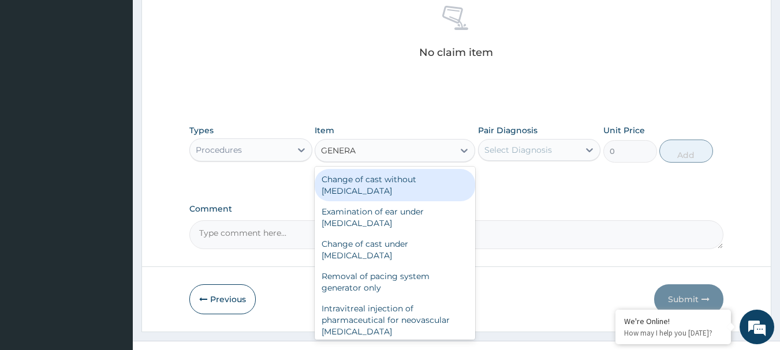
type input "GENERAL"
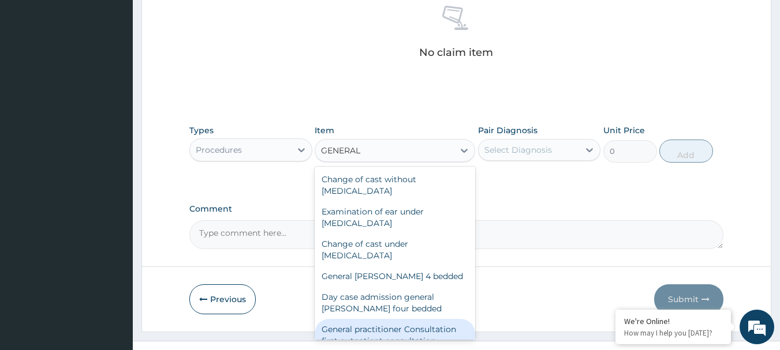
click at [412, 331] on div "General practitioner Consultation first outpatient consultation" at bounding box center [395, 335] width 160 height 32
type input "3600"
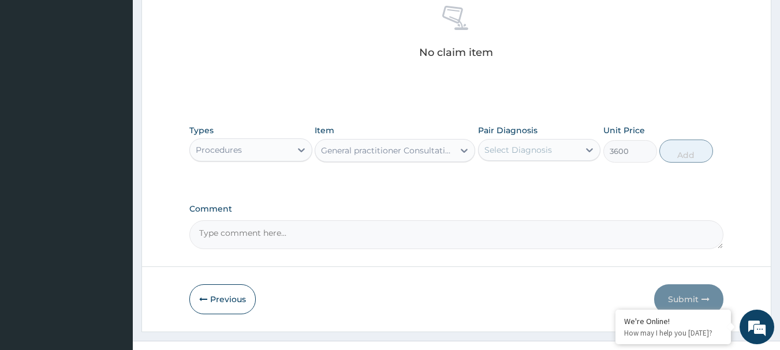
click at [559, 143] on div "Select Diagnosis" at bounding box center [528, 150] width 101 height 18
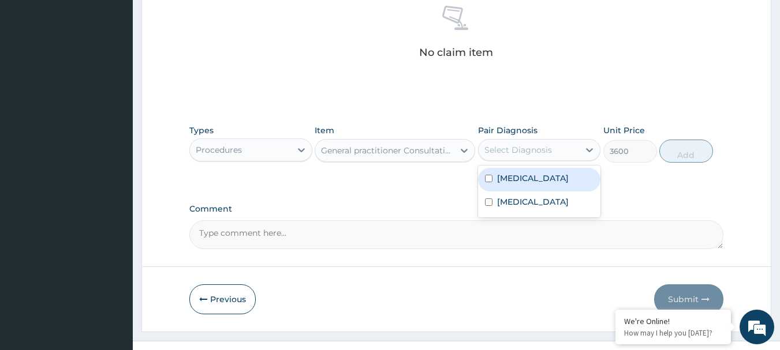
drag, startPoint x: 486, startPoint y: 177, endPoint x: 511, endPoint y: 199, distance: 32.7
click at [489, 177] on input "checkbox" at bounding box center [489, 179] width 8 height 8
checkbox input "true"
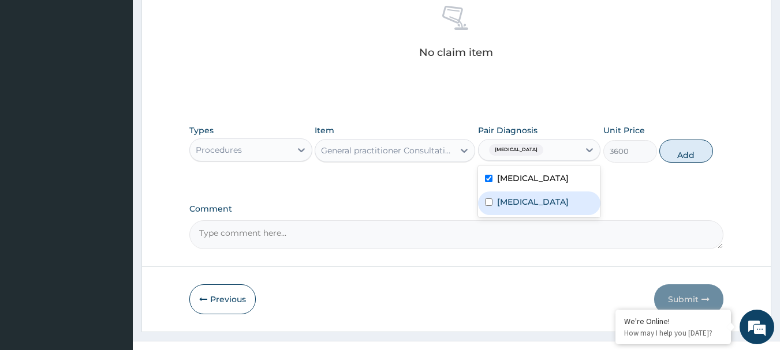
click at [511, 199] on label "Sepsis" at bounding box center [533, 202] width 72 height 12
checkbox input "true"
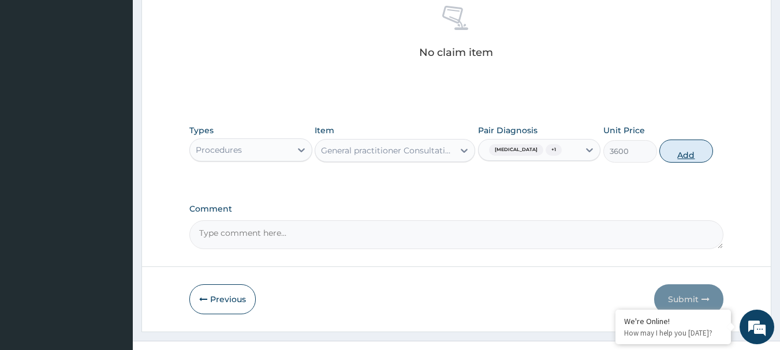
click at [692, 152] on button "Add" at bounding box center [686, 151] width 54 height 23
type input "0"
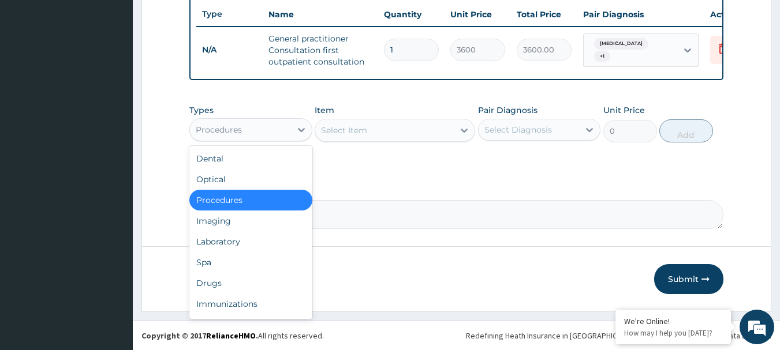
click at [247, 126] on div "Procedures" at bounding box center [240, 130] width 101 height 18
drag, startPoint x: 232, startPoint y: 241, endPoint x: 254, endPoint y: 224, distance: 27.6
click at [238, 237] on div "Laboratory" at bounding box center [250, 241] width 123 height 21
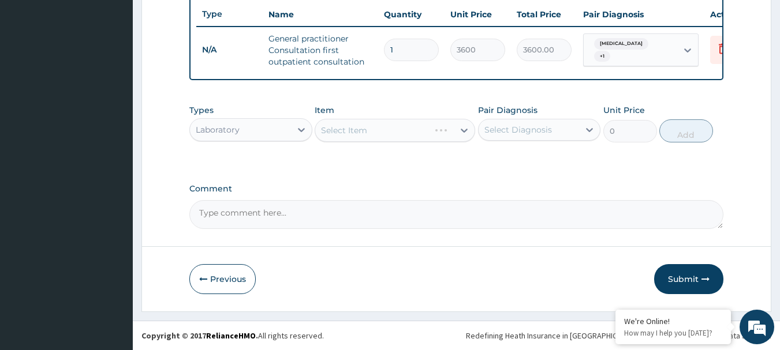
click at [360, 123] on div "Select Item" at bounding box center [395, 130] width 160 height 23
click at [342, 129] on div "Select Item" at bounding box center [395, 130] width 160 height 23
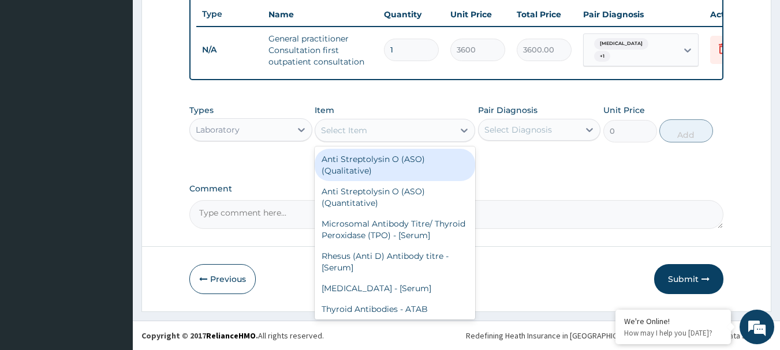
click at [342, 129] on div "Select Item" at bounding box center [344, 131] width 46 height 12
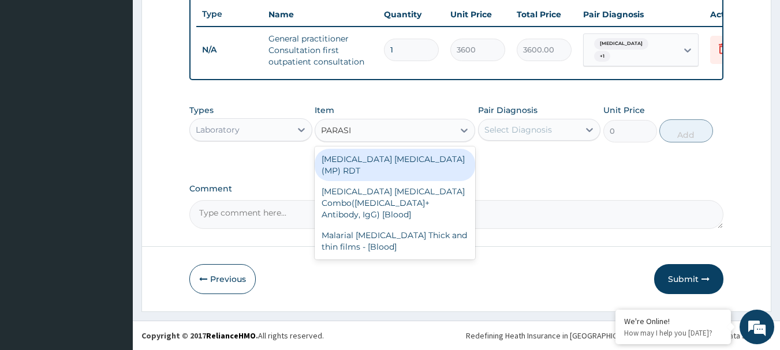
type input "PARASIT"
click at [415, 161] on div "MALARIA PARASITE (MP) RDT" at bounding box center [395, 165] width 160 height 32
type input "2100"
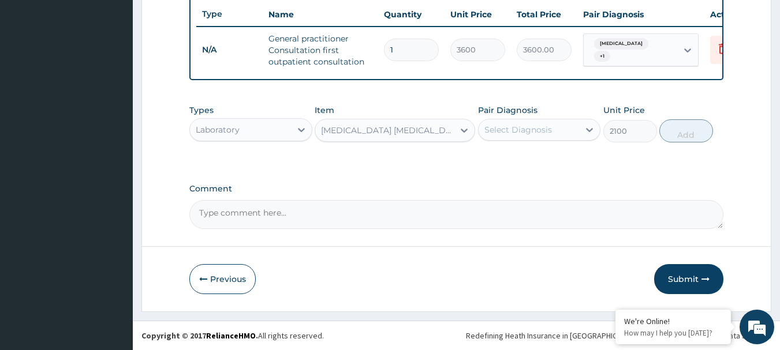
click at [515, 119] on div "Select Diagnosis" at bounding box center [539, 130] width 123 height 22
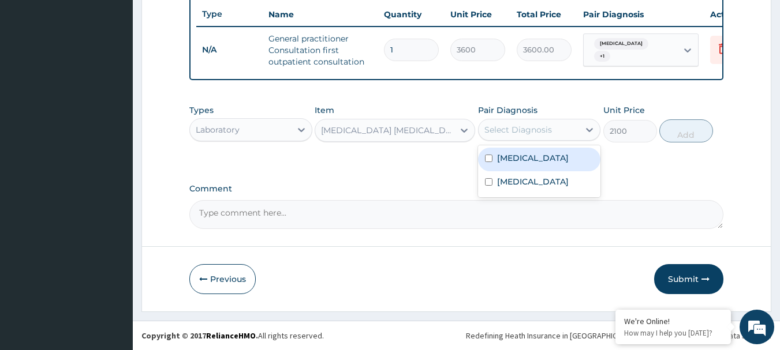
click at [501, 160] on label "Falciparum malaria" at bounding box center [533, 158] width 72 height 12
checkbox input "true"
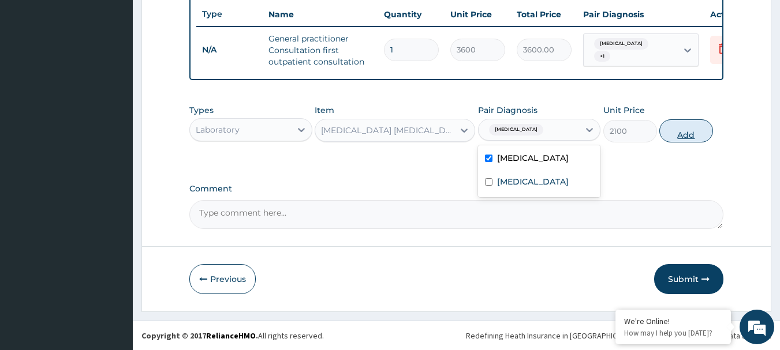
click at [691, 131] on button "Add" at bounding box center [686, 130] width 54 height 23
type input "0"
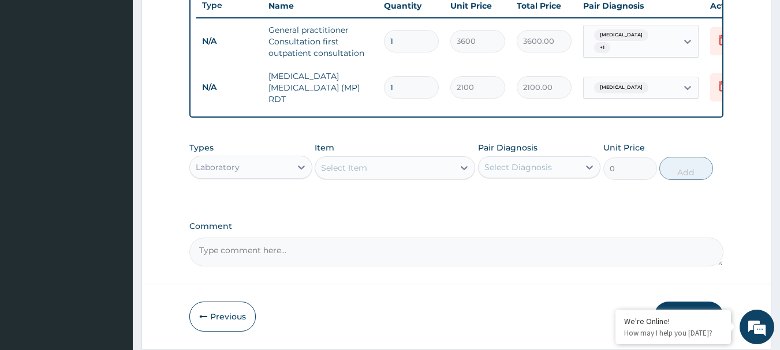
click at [403, 174] on div "Select Item" at bounding box center [384, 168] width 138 height 18
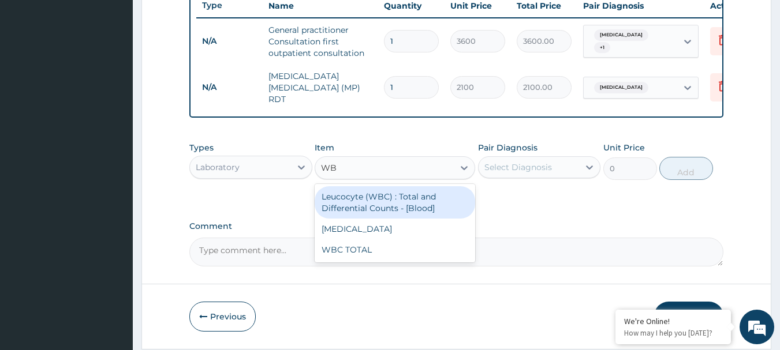
type input "WBC"
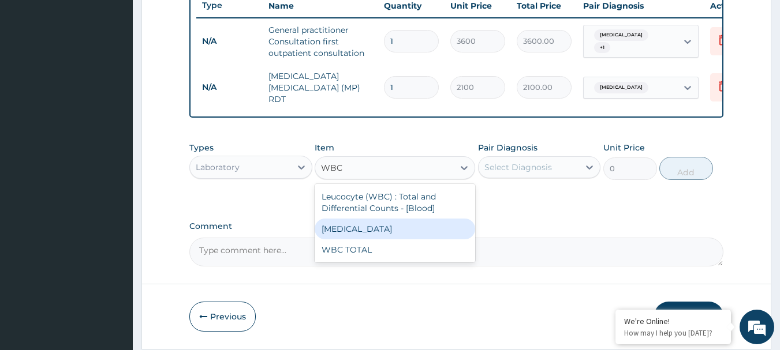
click at [360, 229] on div "WBC DIFFERENTIAL" at bounding box center [395, 229] width 160 height 21
type input "2100"
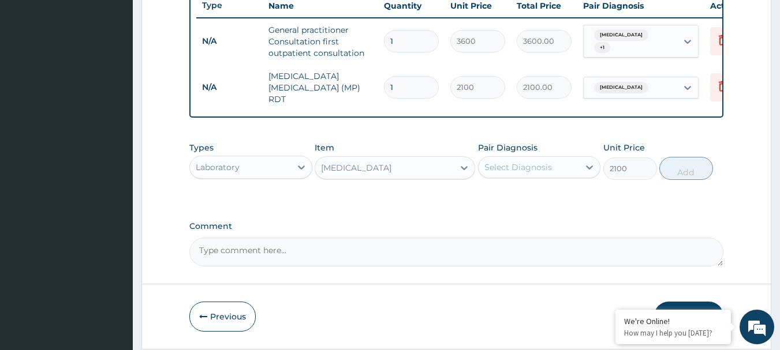
click at [524, 173] on div "Select Diagnosis" at bounding box center [518, 168] width 68 height 12
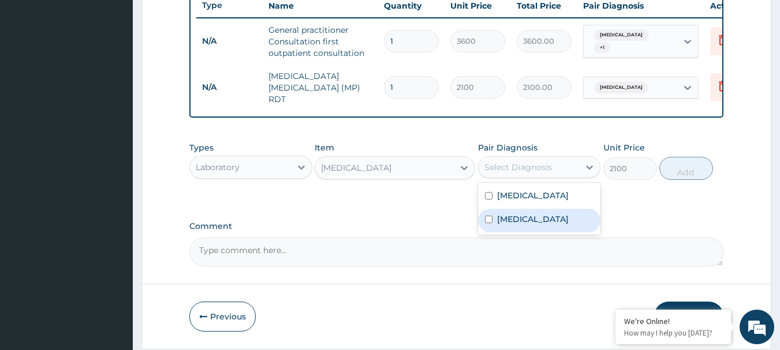
drag, startPoint x: 500, startPoint y: 214, endPoint x: 580, endPoint y: 175, distance: 88.3
click at [501, 214] on div "Sepsis" at bounding box center [539, 221] width 123 height 24
checkbox input "true"
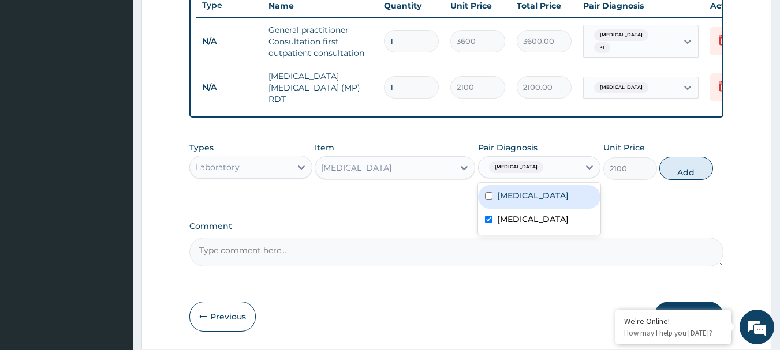
click at [664, 173] on button "Add" at bounding box center [686, 168] width 54 height 23
type input "0"
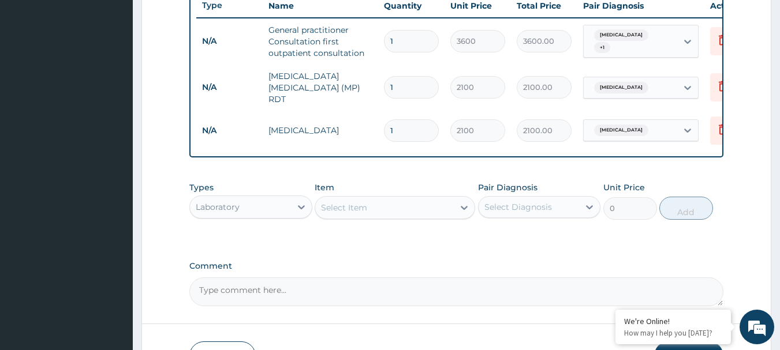
click at [338, 204] on div "Select Item" at bounding box center [344, 208] width 46 height 12
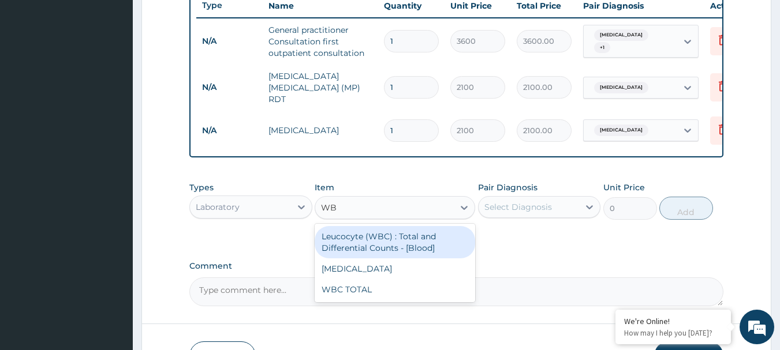
type input "WBC"
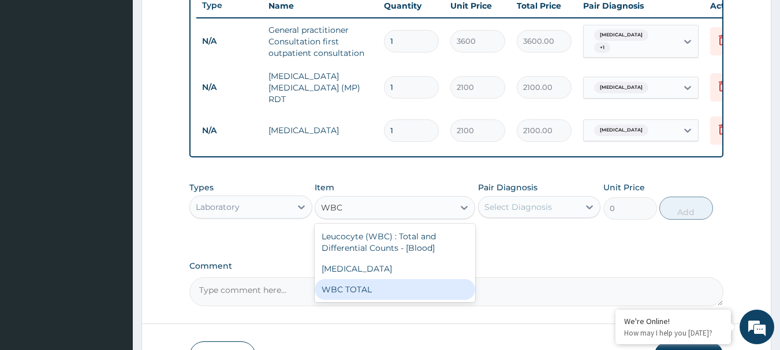
click at [362, 300] on div "WBC TOTAL" at bounding box center [395, 289] width 160 height 21
type input "2100"
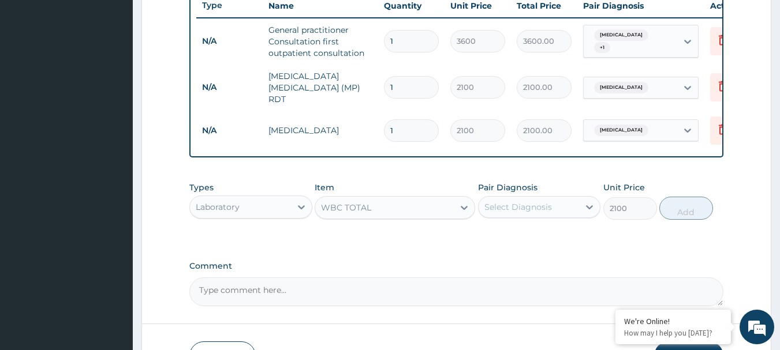
click at [563, 209] on div "Select Diagnosis" at bounding box center [528, 207] width 101 height 18
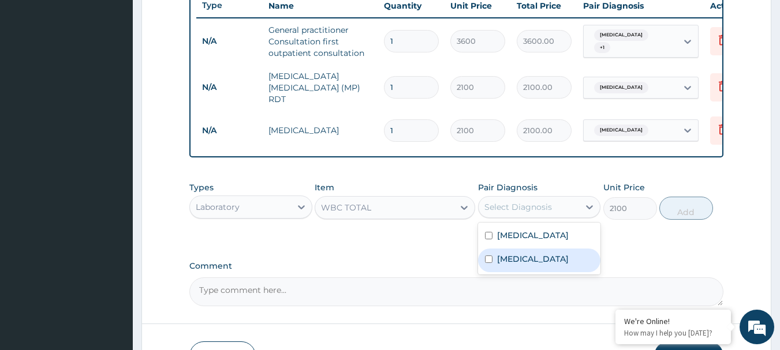
drag, startPoint x: 492, startPoint y: 259, endPoint x: 601, endPoint y: 239, distance: 111.4
click at [492, 259] on div "Sepsis" at bounding box center [539, 261] width 123 height 24
checkbox input "true"
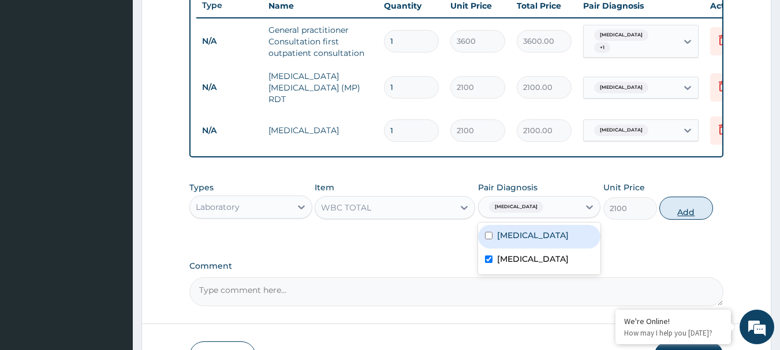
click at [678, 215] on button "Add" at bounding box center [686, 208] width 54 height 23
type input "0"
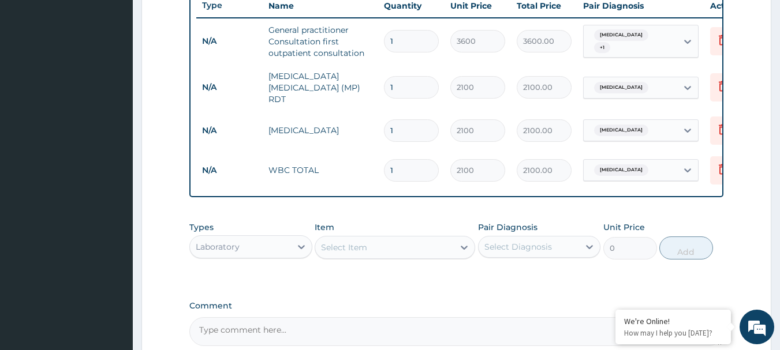
click at [265, 235] on div "Types Laboratory" at bounding box center [250, 241] width 123 height 38
click at [217, 242] on div "Laboratory" at bounding box center [240, 247] width 101 height 18
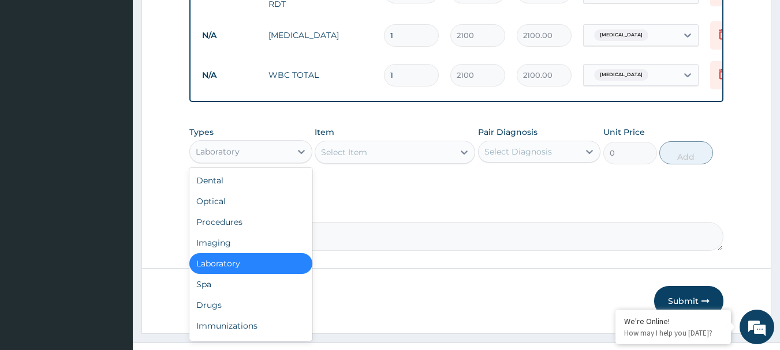
scroll to position [557, 0]
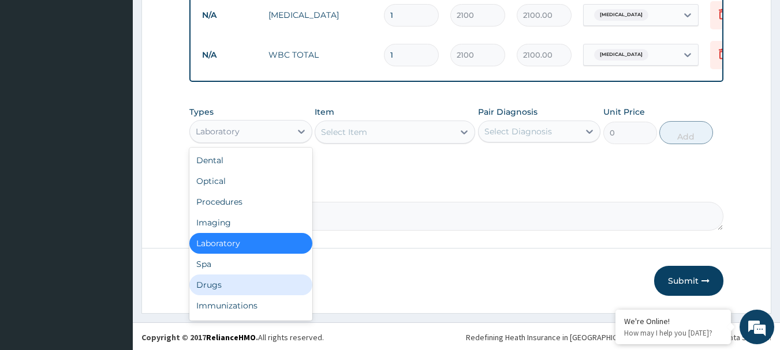
click at [202, 284] on div "Drugs" at bounding box center [250, 285] width 123 height 21
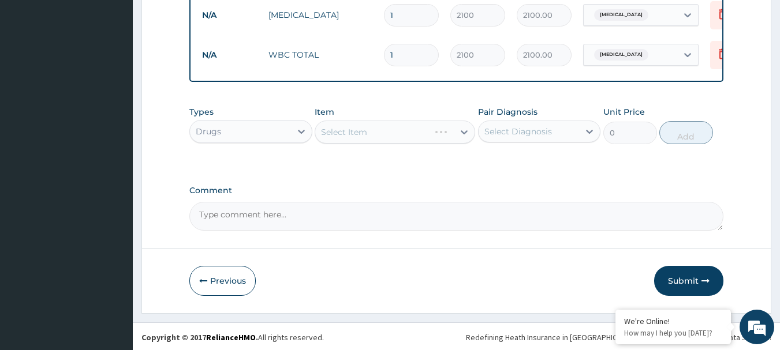
click at [339, 134] on div "Select Item" at bounding box center [395, 132] width 160 height 23
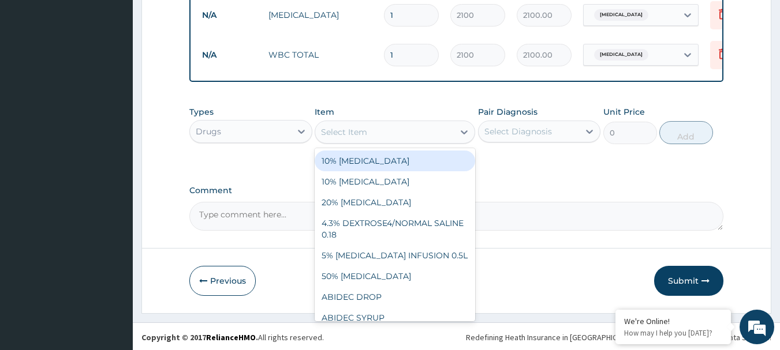
click at [339, 134] on div "Select Item" at bounding box center [344, 132] width 46 height 12
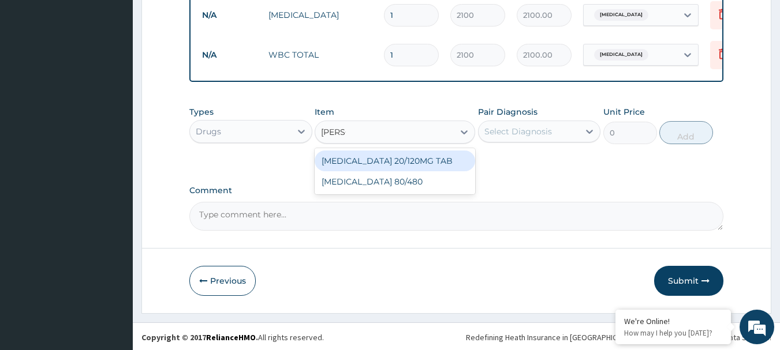
type input "COART"
click at [367, 166] on div "COARTEM 20/120MG TAB" at bounding box center [395, 161] width 160 height 21
type input "102"
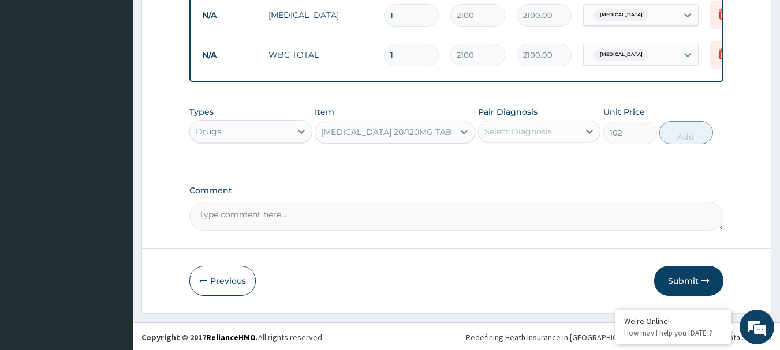
click at [532, 141] on div "Select Diagnosis" at bounding box center [528, 131] width 101 height 18
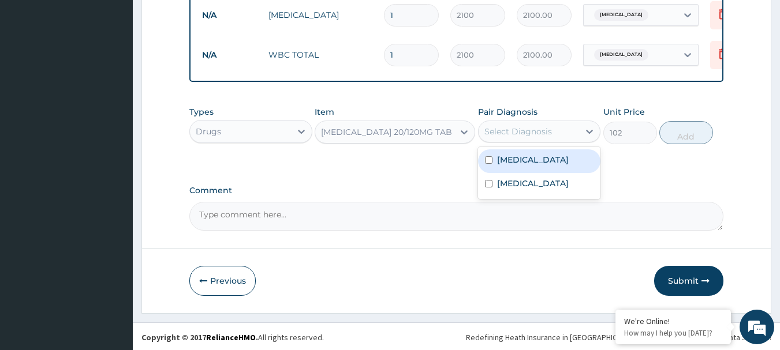
drag, startPoint x: 516, startPoint y: 170, endPoint x: 579, endPoint y: 141, distance: 69.5
click at [516, 169] on div "Falciparum malaria" at bounding box center [539, 161] width 123 height 24
checkbox input "true"
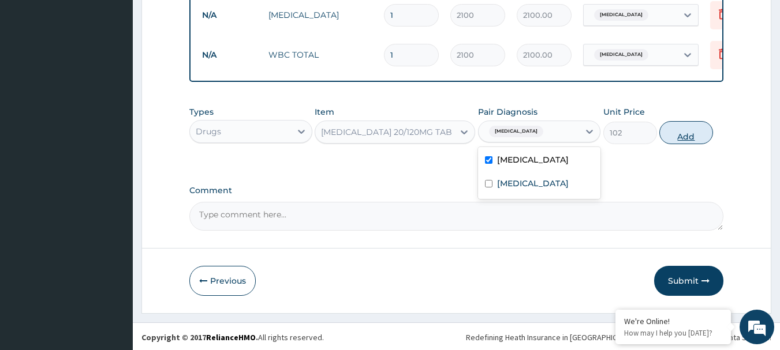
click at [679, 141] on button "Add" at bounding box center [686, 132] width 54 height 23
type input "0"
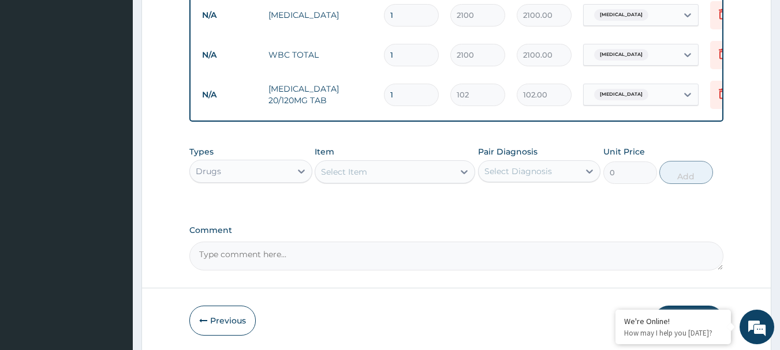
type input "0.00"
type input "6"
type input "612.00"
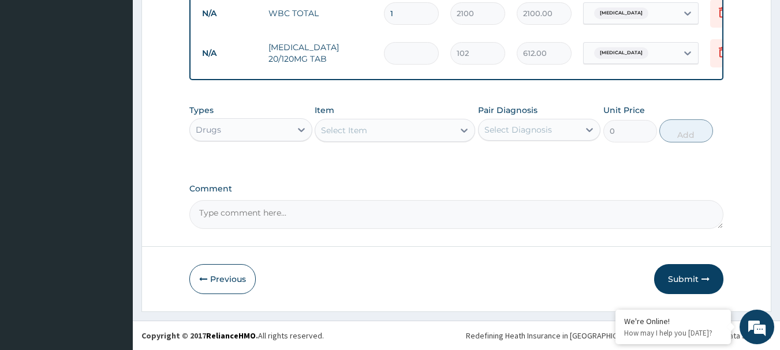
type input "0.00"
type input "1"
type input "102.00"
type input "12"
type input "1224.00"
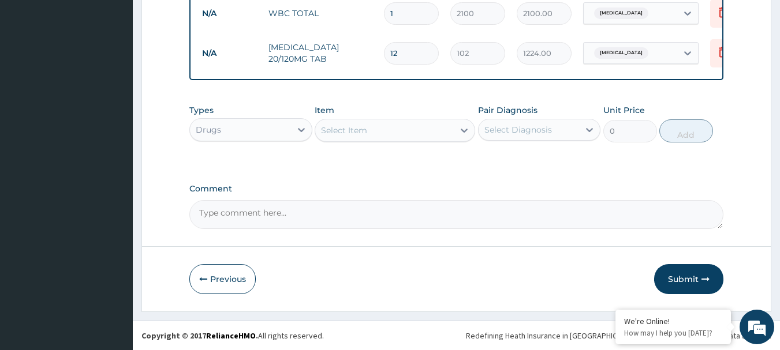
type input "12"
click at [323, 134] on div "Select Item" at bounding box center [344, 131] width 46 height 12
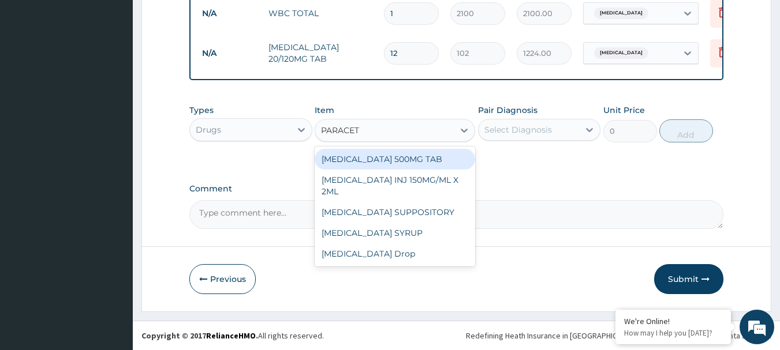
type input "PARACETA"
click at [344, 155] on div "PARACETAMOL 500MG TAB" at bounding box center [395, 159] width 160 height 21
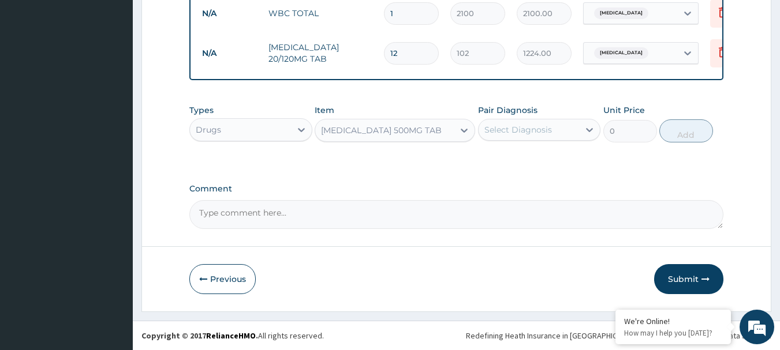
type input "34"
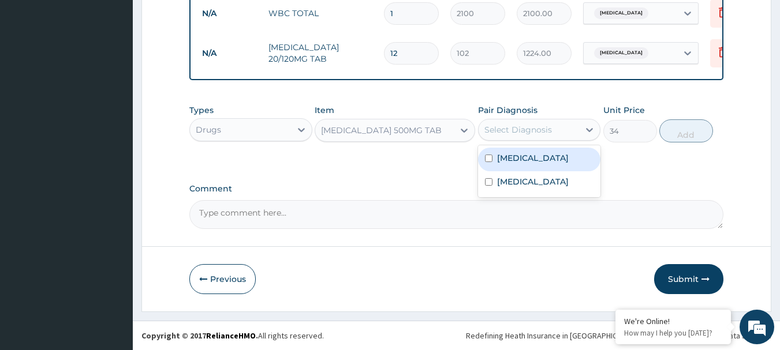
click at [506, 128] on div "Select Diagnosis" at bounding box center [518, 130] width 68 height 12
click at [506, 162] on label "Falciparum malaria" at bounding box center [533, 158] width 72 height 12
checkbox input "true"
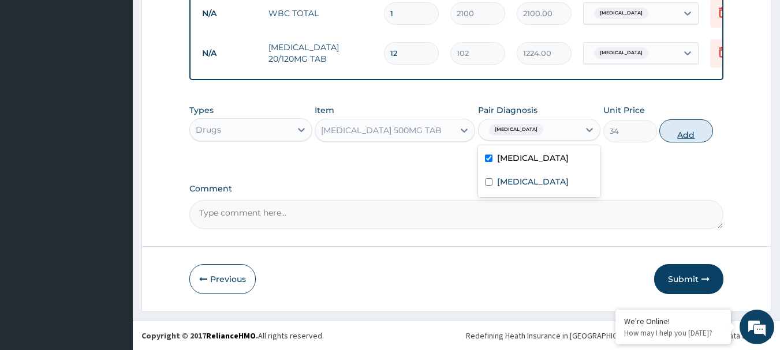
click at [673, 137] on button "Add" at bounding box center [686, 130] width 54 height 23
type input "0"
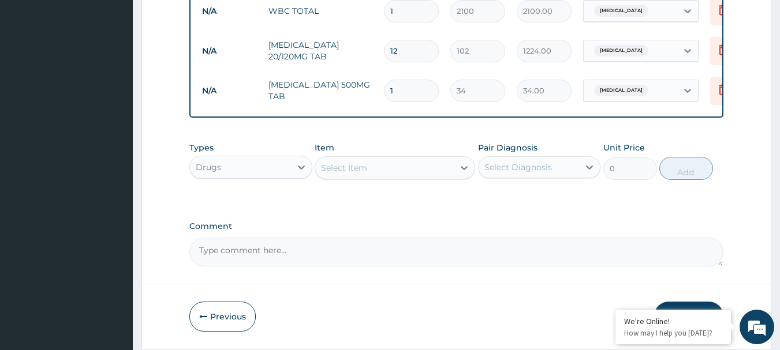
type input "18"
type input "612.00"
type input "18"
click at [364, 167] on div "Select Item" at bounding box center [344, 168] width 46 height 12
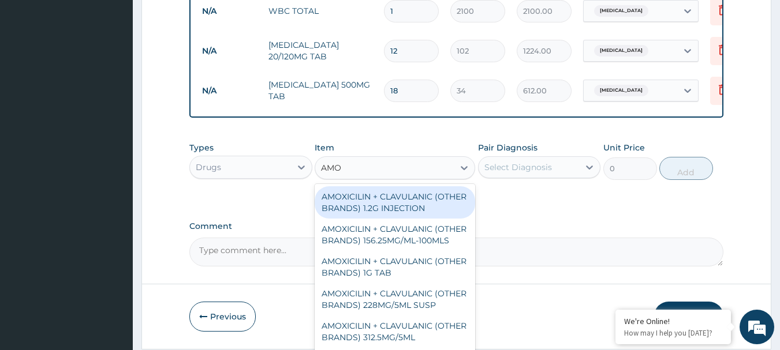
type input "AMOX"
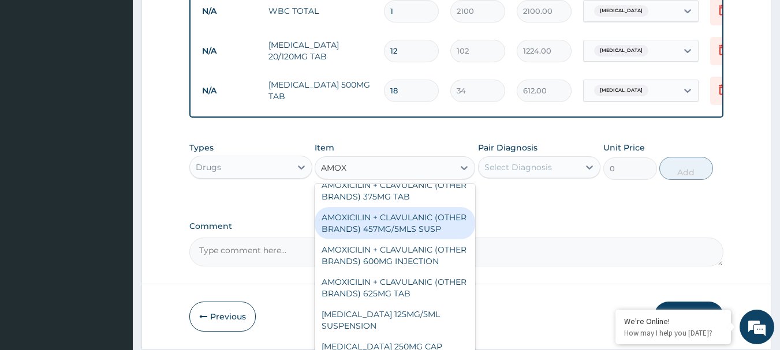
scroll to position [316, 0]
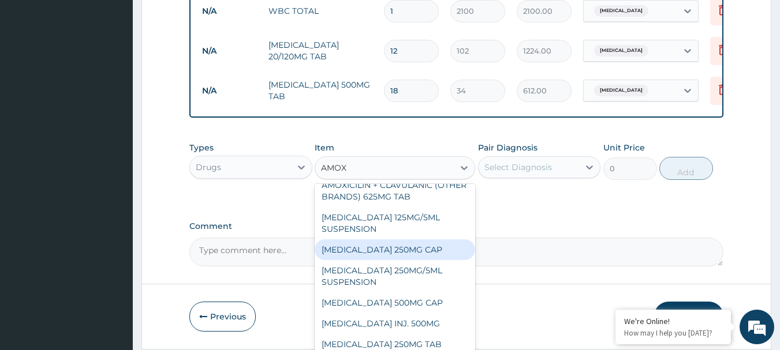
click at [388, 252] on div "AMOXYCILLIN 250MG CAP" at bounding box center [395, 249] width 160 height 21
type input "34.85"
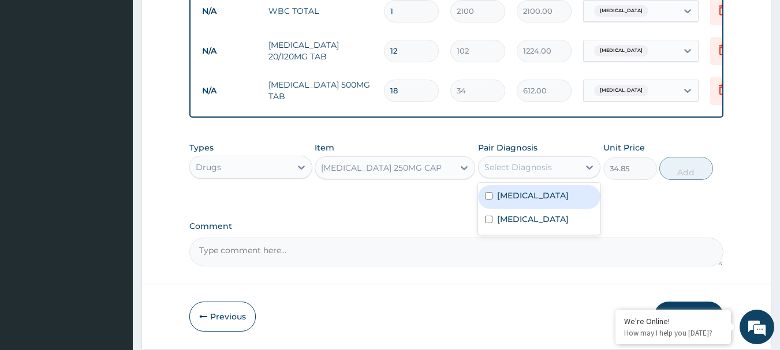
click at [507, 171] on div "Select Diagnosis" at bounding box center [518, 168] width 68 height 12
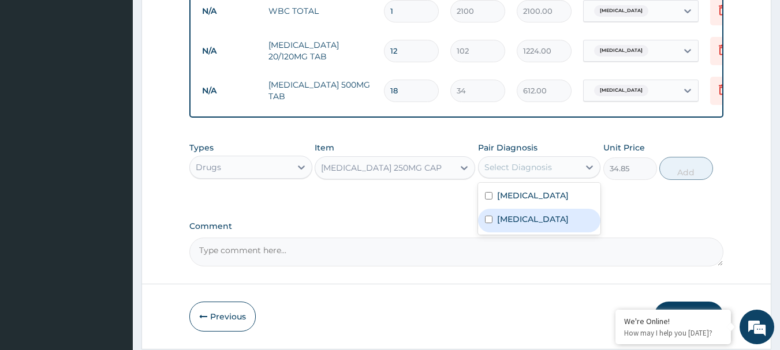
click at [506, 215] on div "Sepsis" at bounding box center [539, 221] width 123 height 24
checkbox input "true"
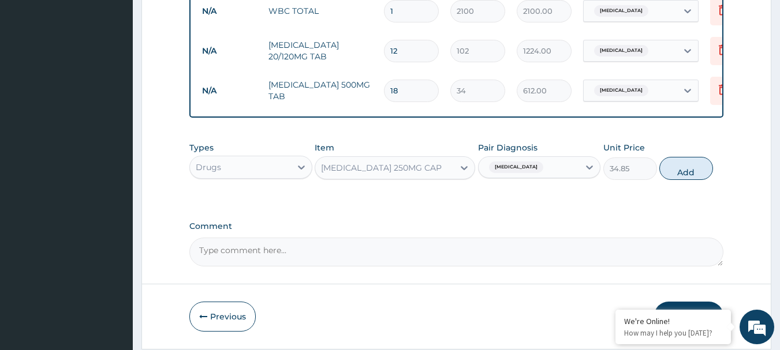
click at [696, 158] on div "Types Drugs Item AMOXYCILLIN 250MG CAP Pair Diagnosis Sepsis Unit Price 34.85 A…" at bounding box center [456, 161] width 534 height 50
click at [688, 169] on button "Add" at bounding box center [686, 168] width 54 height 23
type input "0"
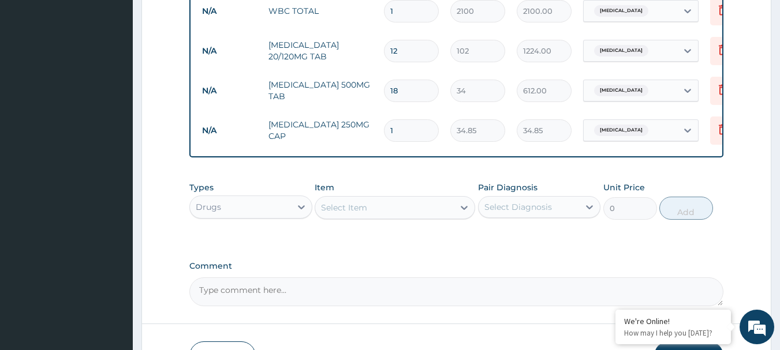
type input "15"
type input "522.75"
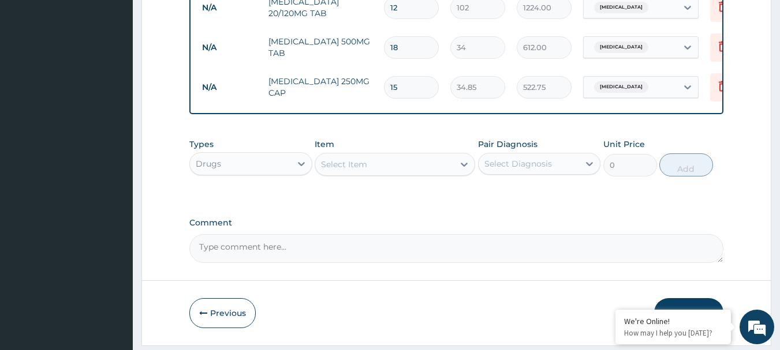
scroll to position [681, 0]
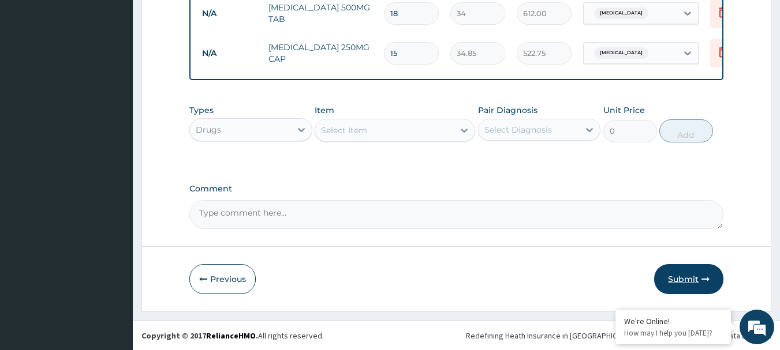
type input "15"
click at [687, 267] on button "Submit" at bounding box center [688, 279] width 69 height 30
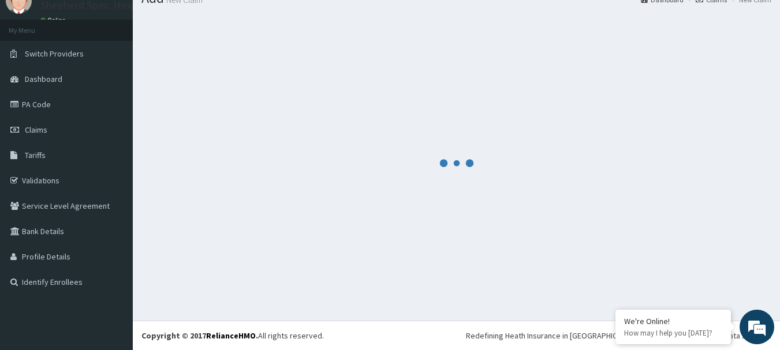
scroll to position [47, 0]
